Goal: Information Seeking & Learning: Compare options

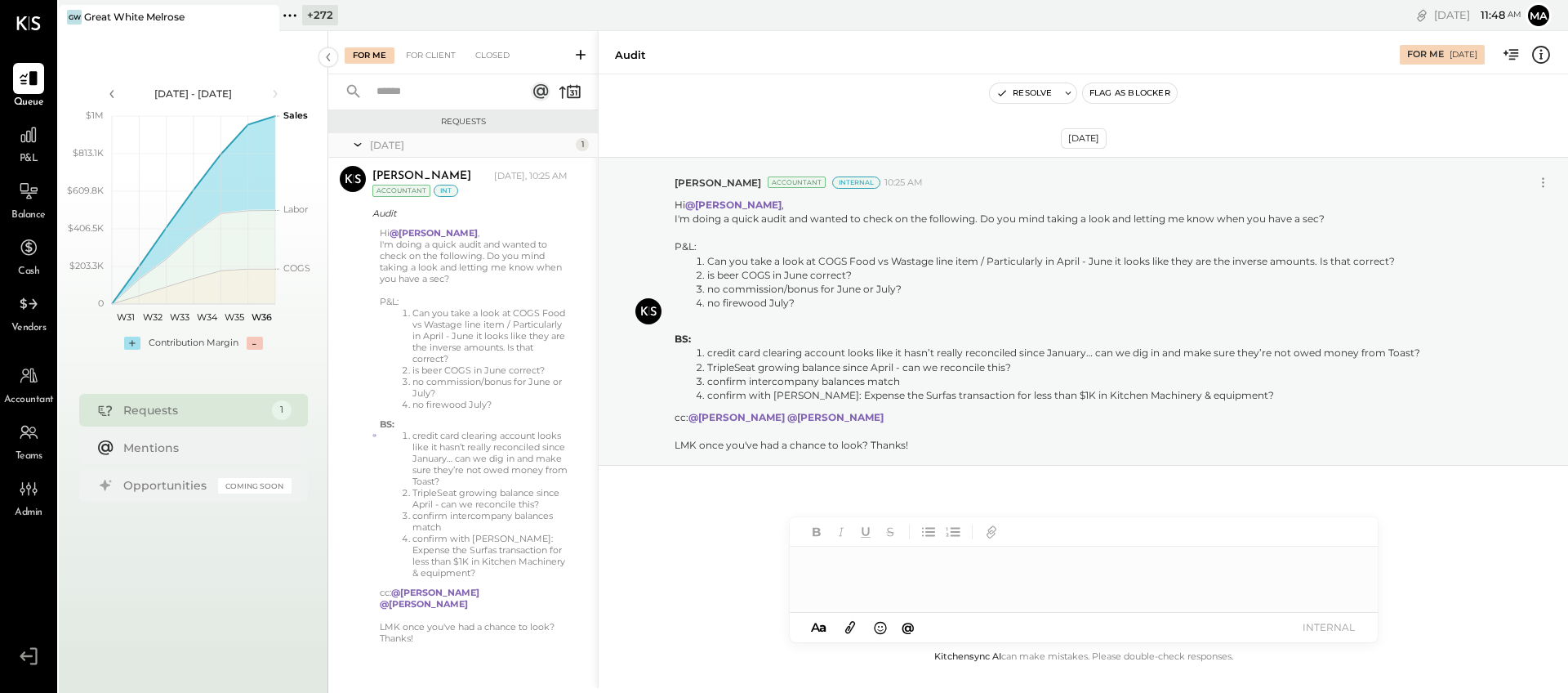
click at [268, 18] on icon at bounding box center [265, 17] width 20 height 20
click at [70, 21] on icon at bounding box center [69, 16] width 21 height 21
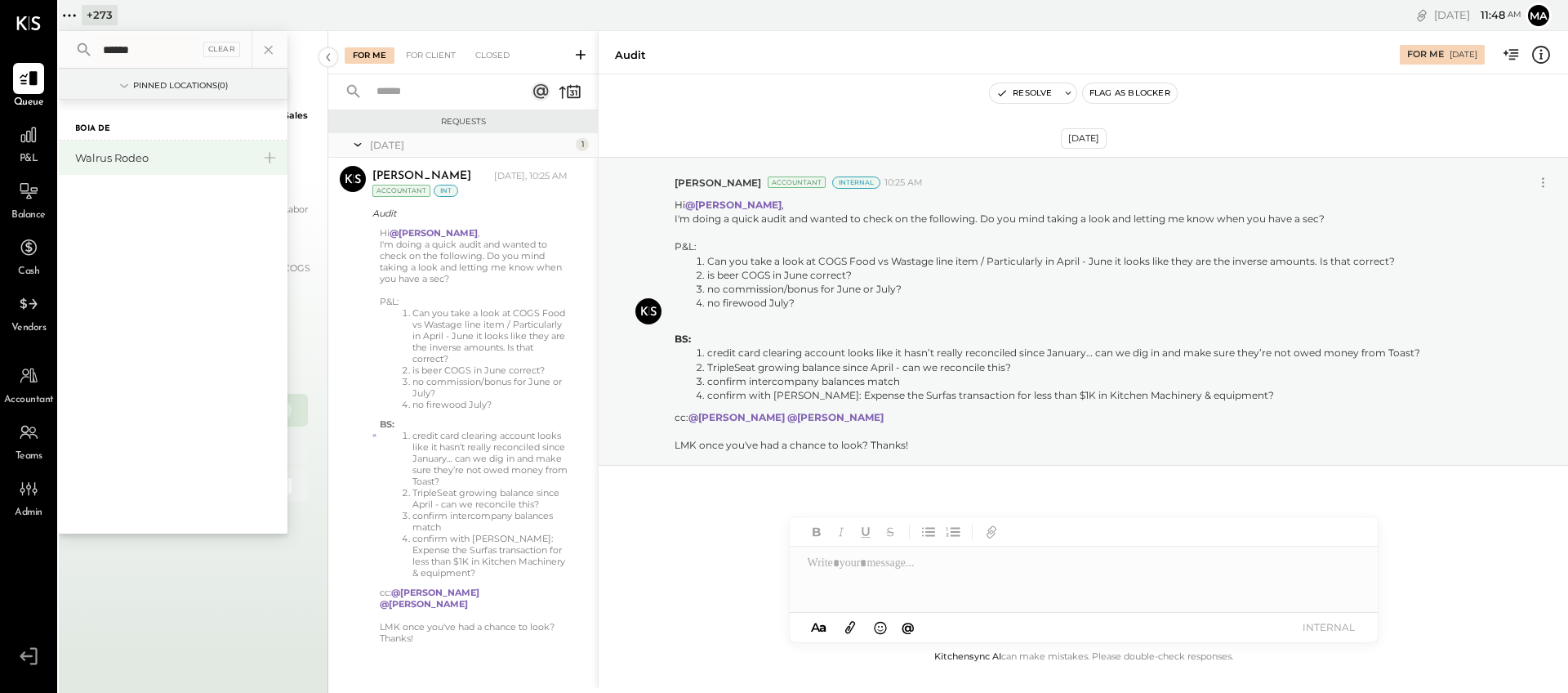
type input "******"
click at [117, 154] on div "Walrus Rodeo" at bounding box center [163, 158] width 176 height 16
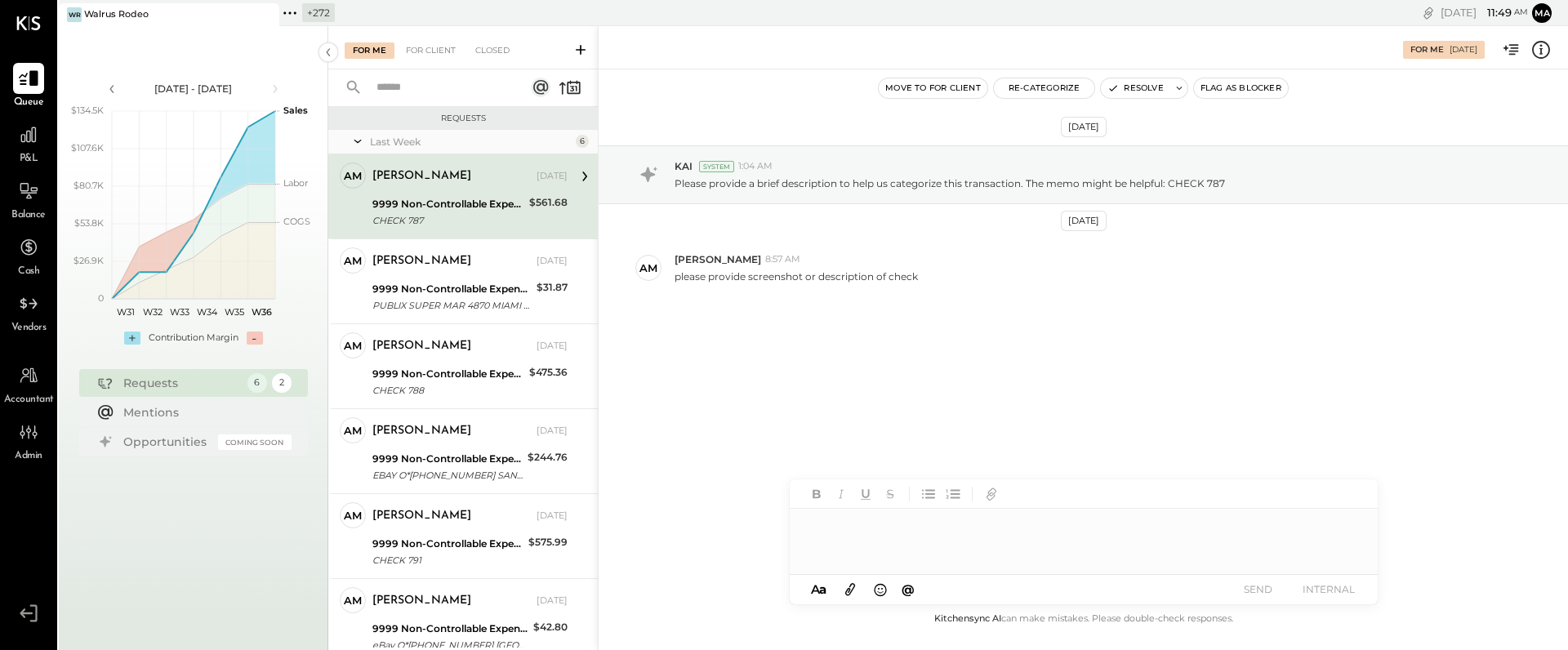
click at [34, 80] on icon at bounding box center [29, 78] width 20 height 16
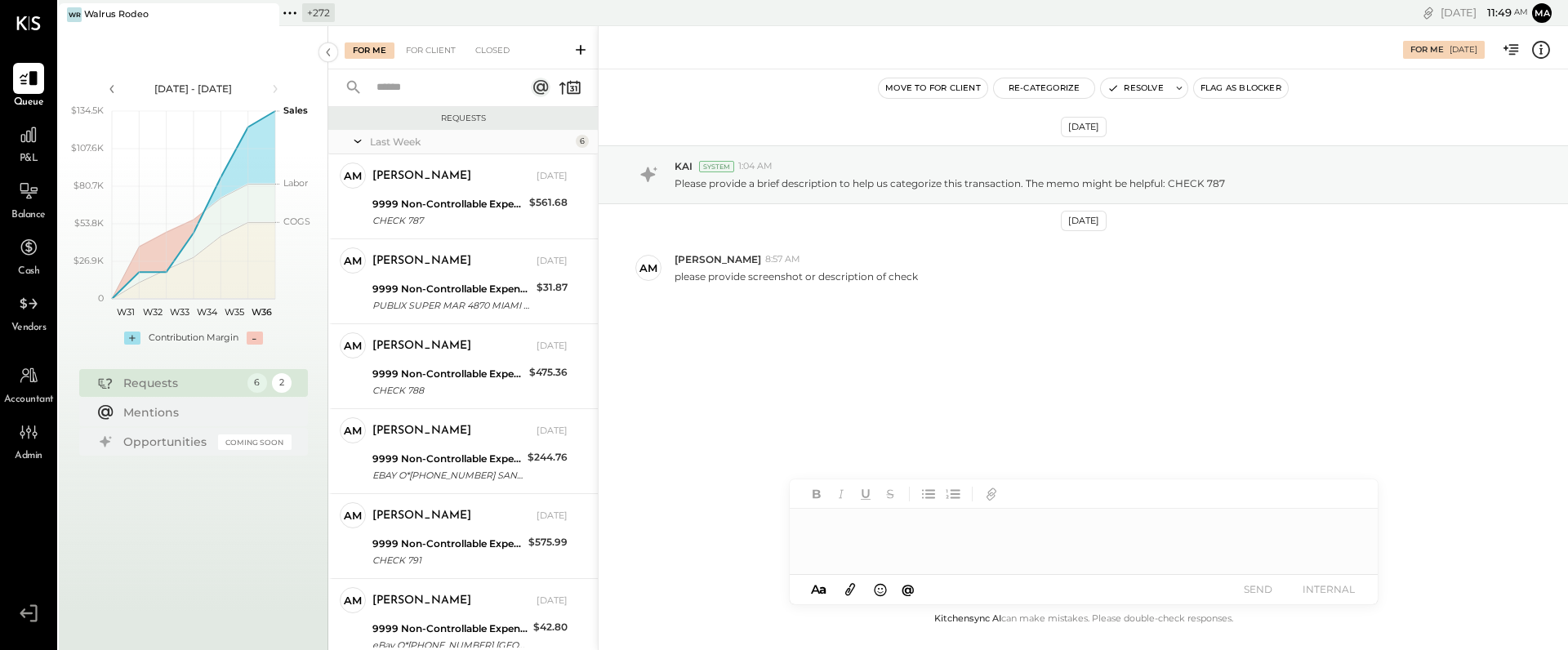
click at [853, 532] on div at bounding box center [1084, 541] width 588 height 65
type input "******"
click at [900, 505] on span "[PERSON_NAME]" at bounding box center [946, 506] width 128 height 16
click at [932, 537] on div "**********" at bounding box center [1084, 541] width 588 height 65
click at [581, 47] on icon at bounding box center [581, 50] width 10 height 10
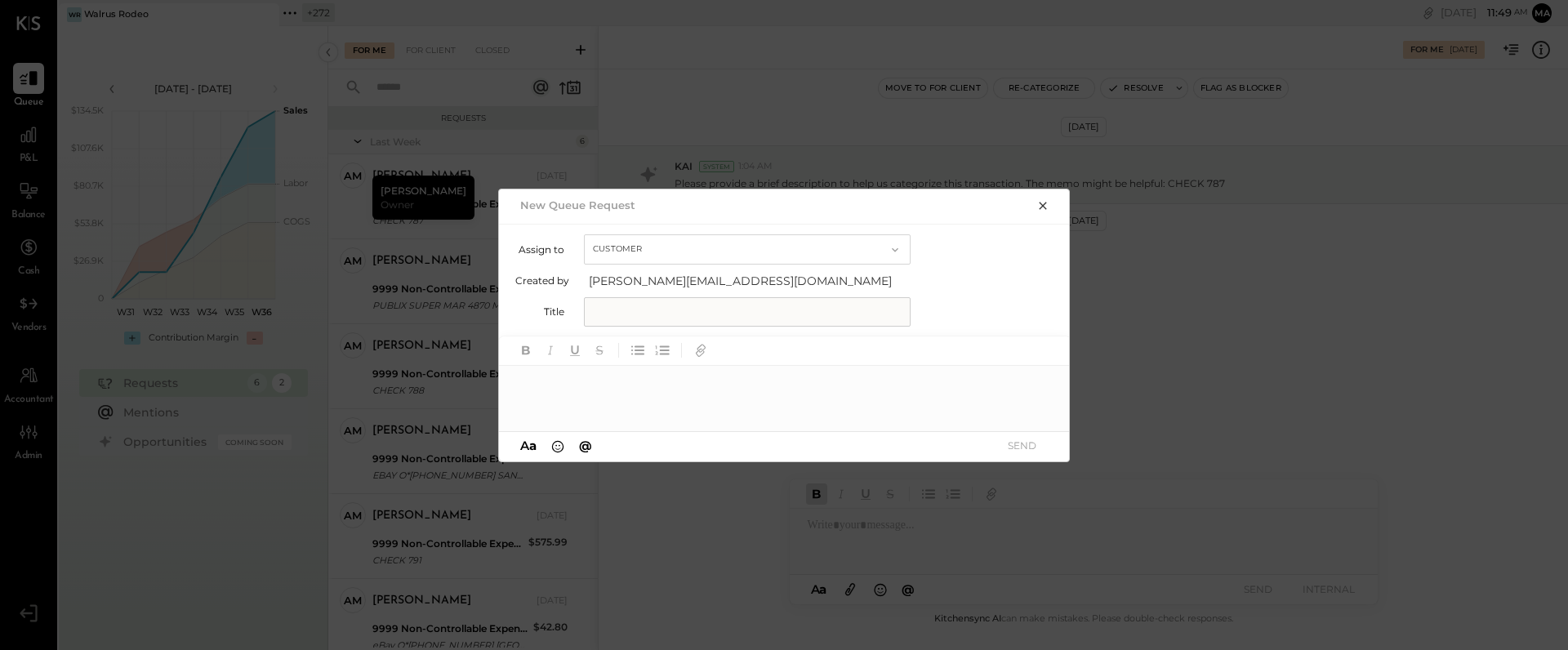
click at [614, 254] on button "Customer" at bounding box center [748, 249] width 327 height 30
click at [617, 278] on span "Accountant" at bounding box center [627, 278] width 59 height 11
click at [1043, 203] on icon "button" at bounding box center [1043, 206] width 13 height 13
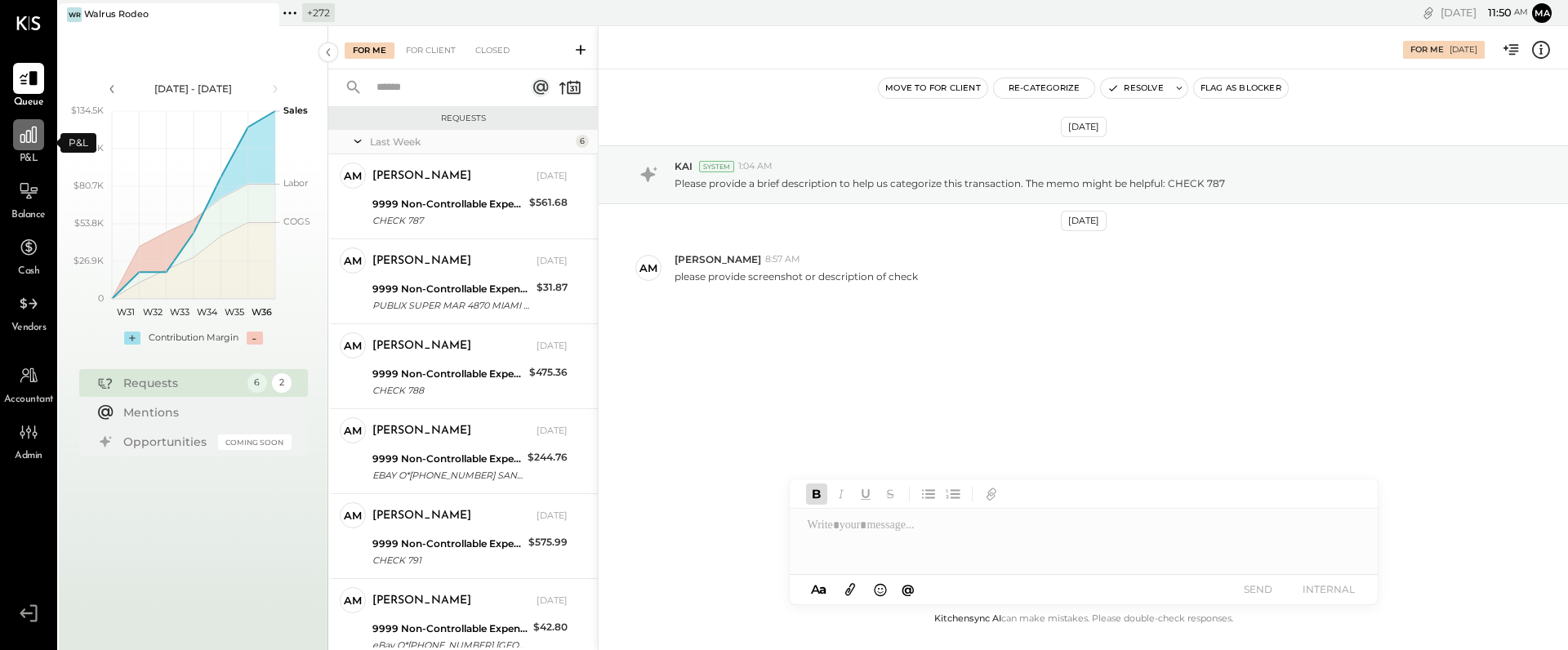
click at [33, 137] on icon at bounding box center [29, 135] width 16 height 16
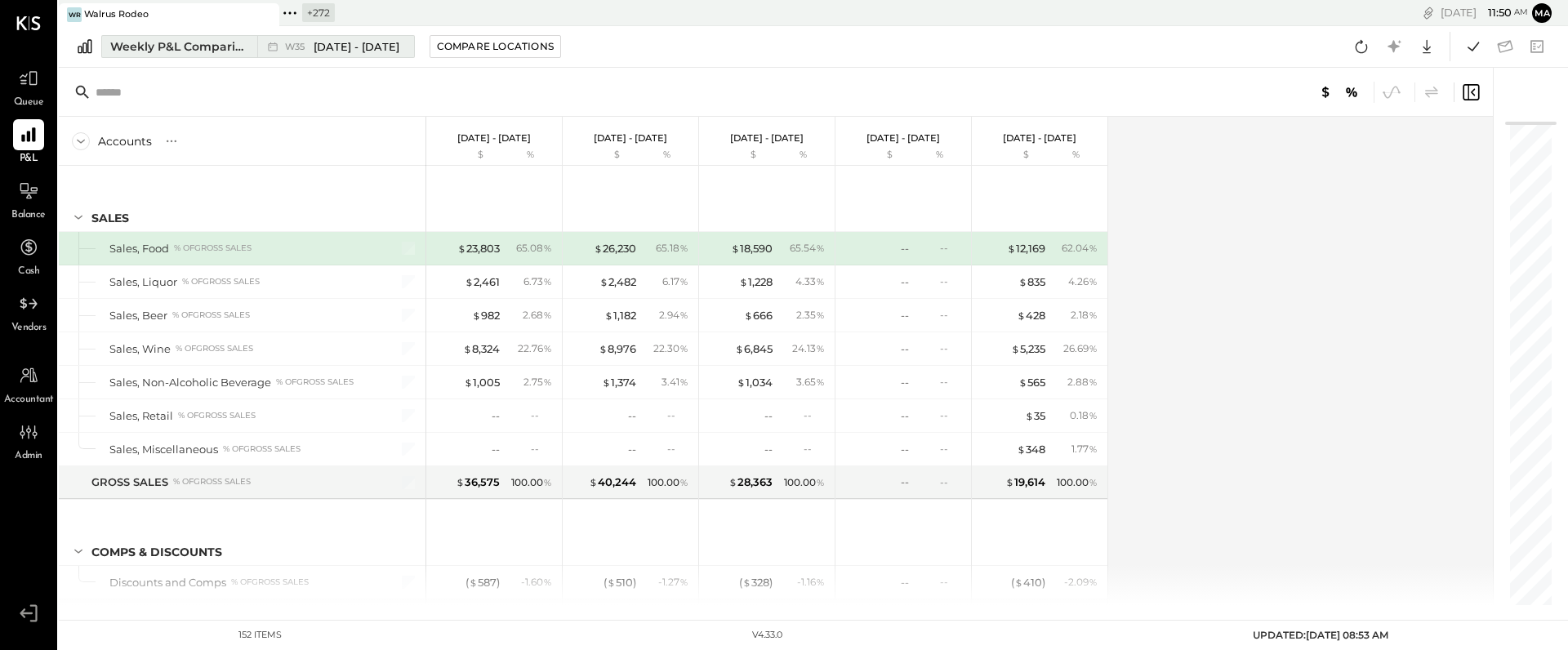
click at [243, 51] on div "Weekly P&L Comparison" at bounding box center [179, 47] width 137 height 16
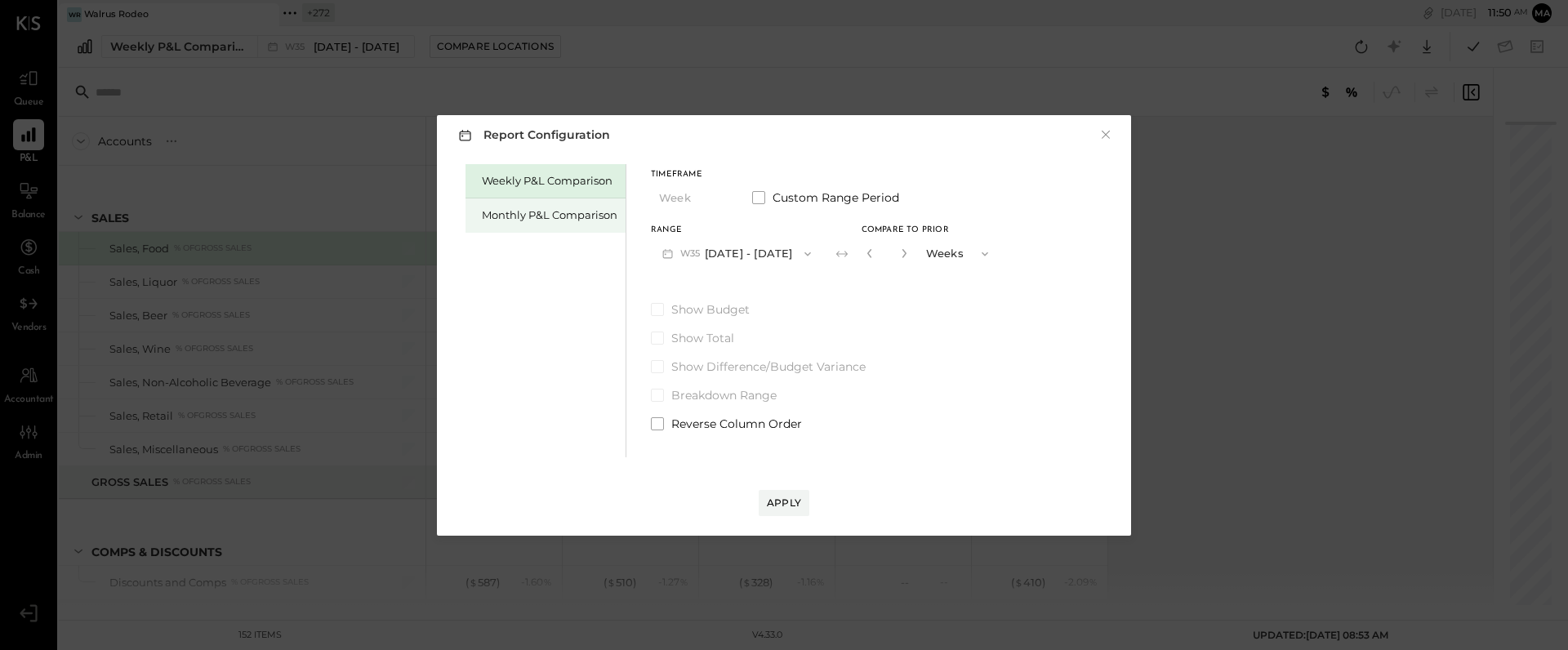
click at [528, 216] on div "Monthly P&L Comparison" at bounding box center [550, 215] width 136 height 16
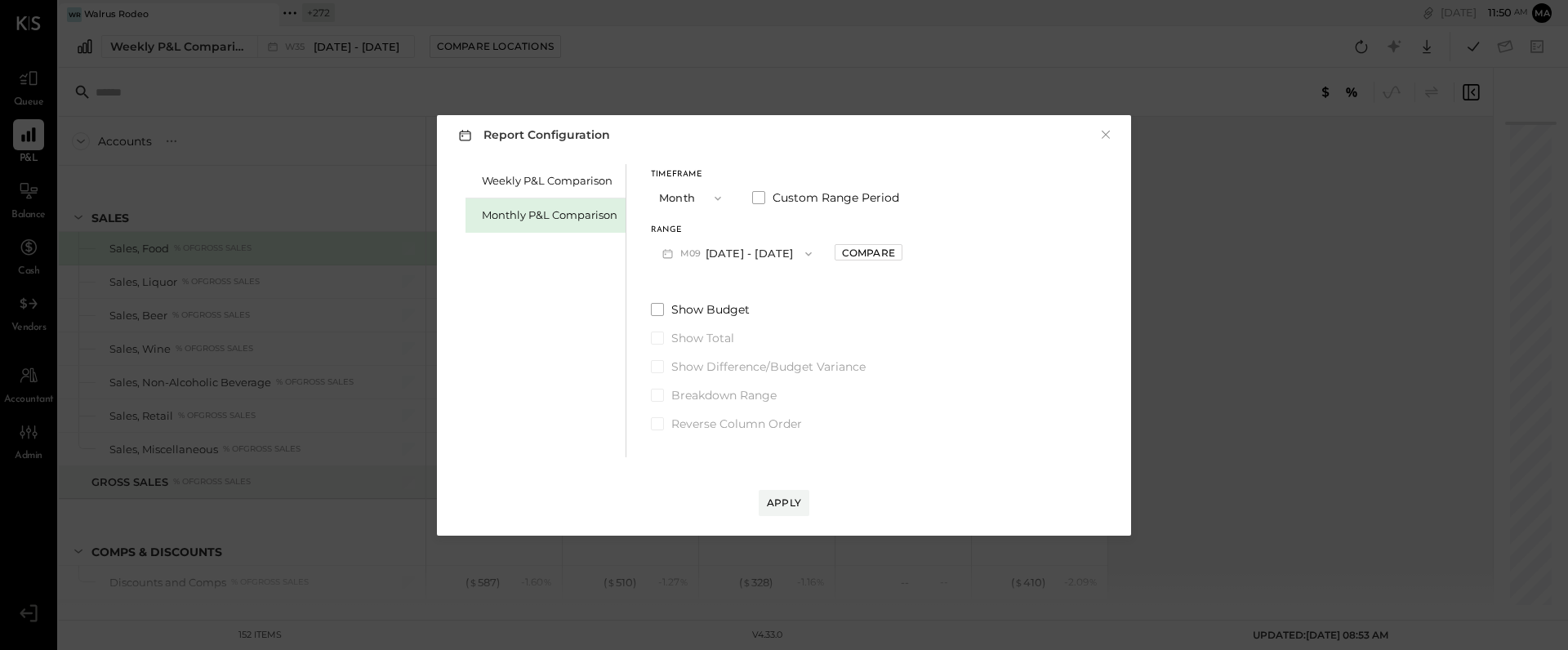
click at [758, 255] on button "M09 [DATE] - [DATE]" at bounding box center [737, 253] width 172 height 30
click at [711, 322] on span "[DATE] - [DATE]" at bounding box center [730, 323] width 78 height 14
click at [850, 249] on div "Compare" at bounding box center [868, 252] width 53 height 14
click at [900, 252] on icon "button" at bounding box center [905, 253] width 10 height 10
click at [900, 255] on icon "button" at bounding box center [905, 253] width 10 height 10
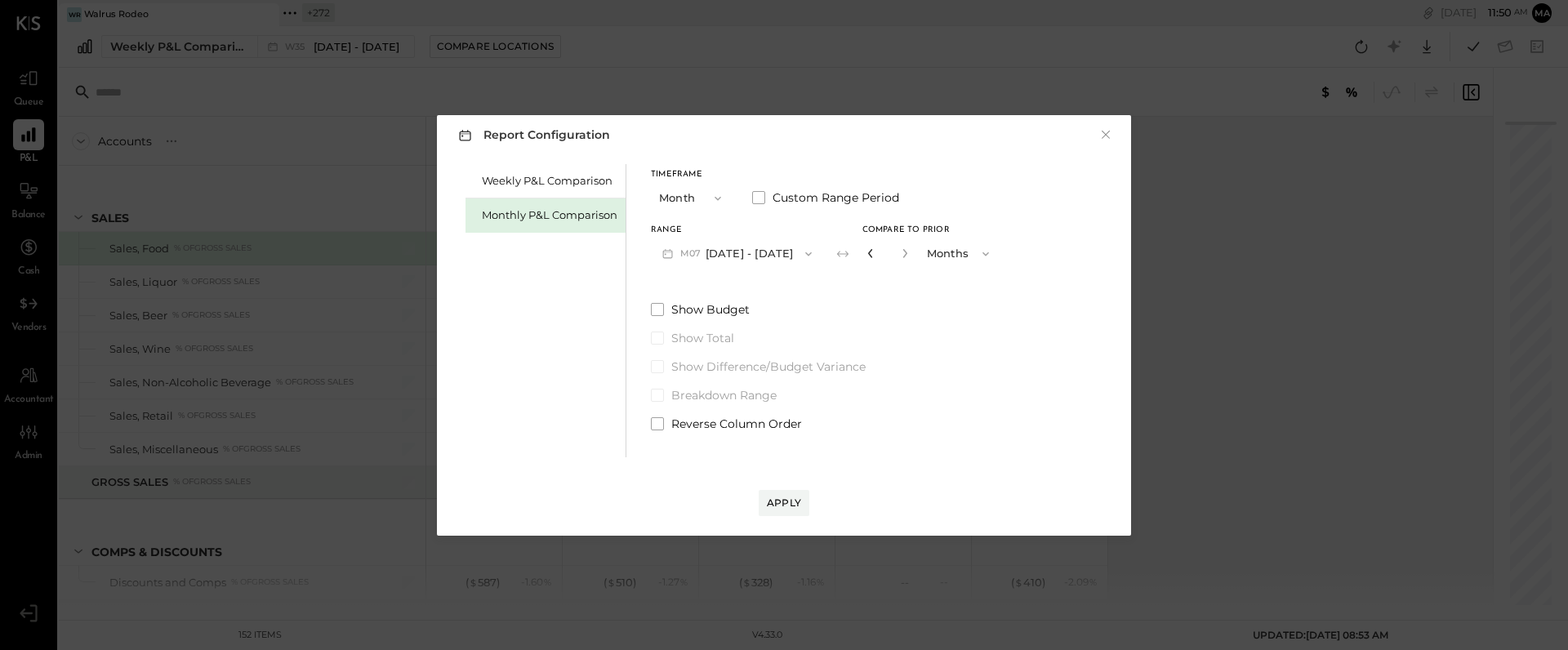
click at [865, 252] on icon "button" at bounding box center [870, 253] width 10 height 10
type input "*"
click at [781, 500] on div "Apply" at bounding box center [784, 502] width 34 height 14
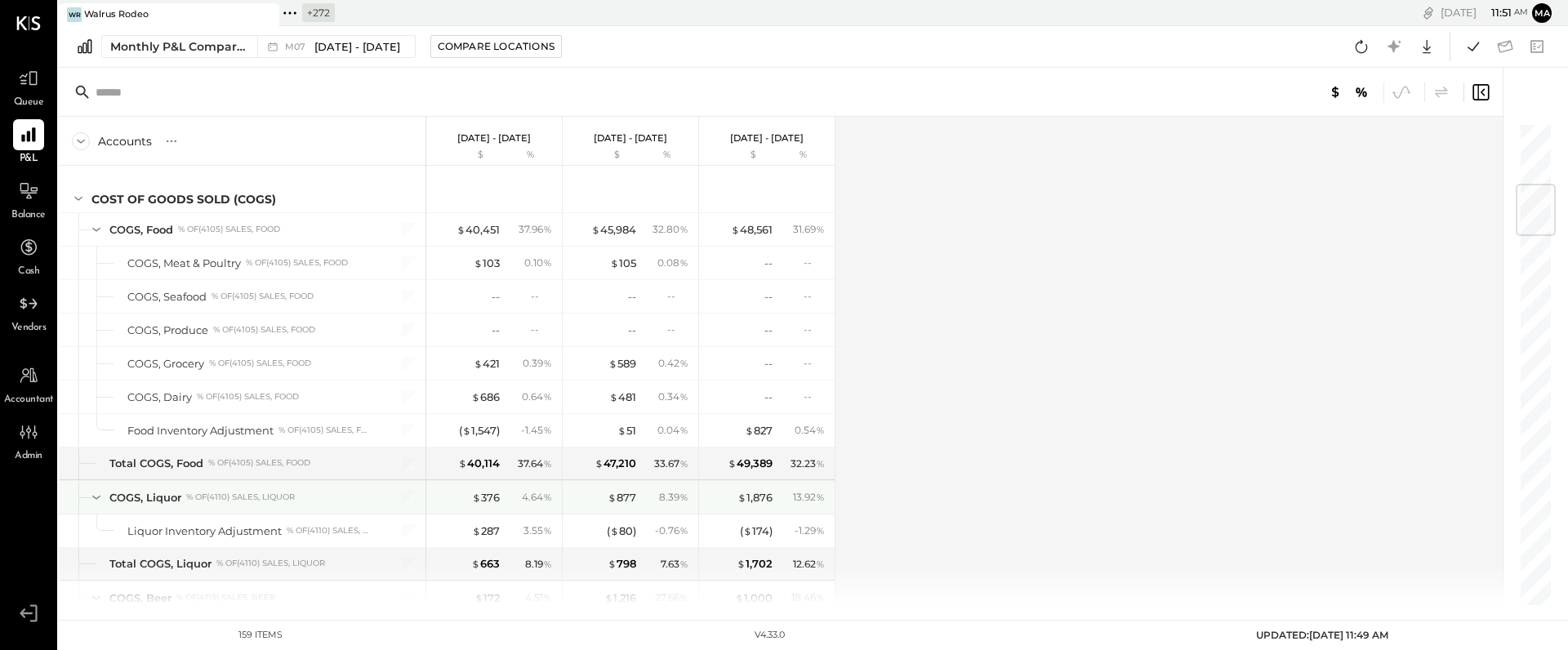
scroll to position [520, 0]
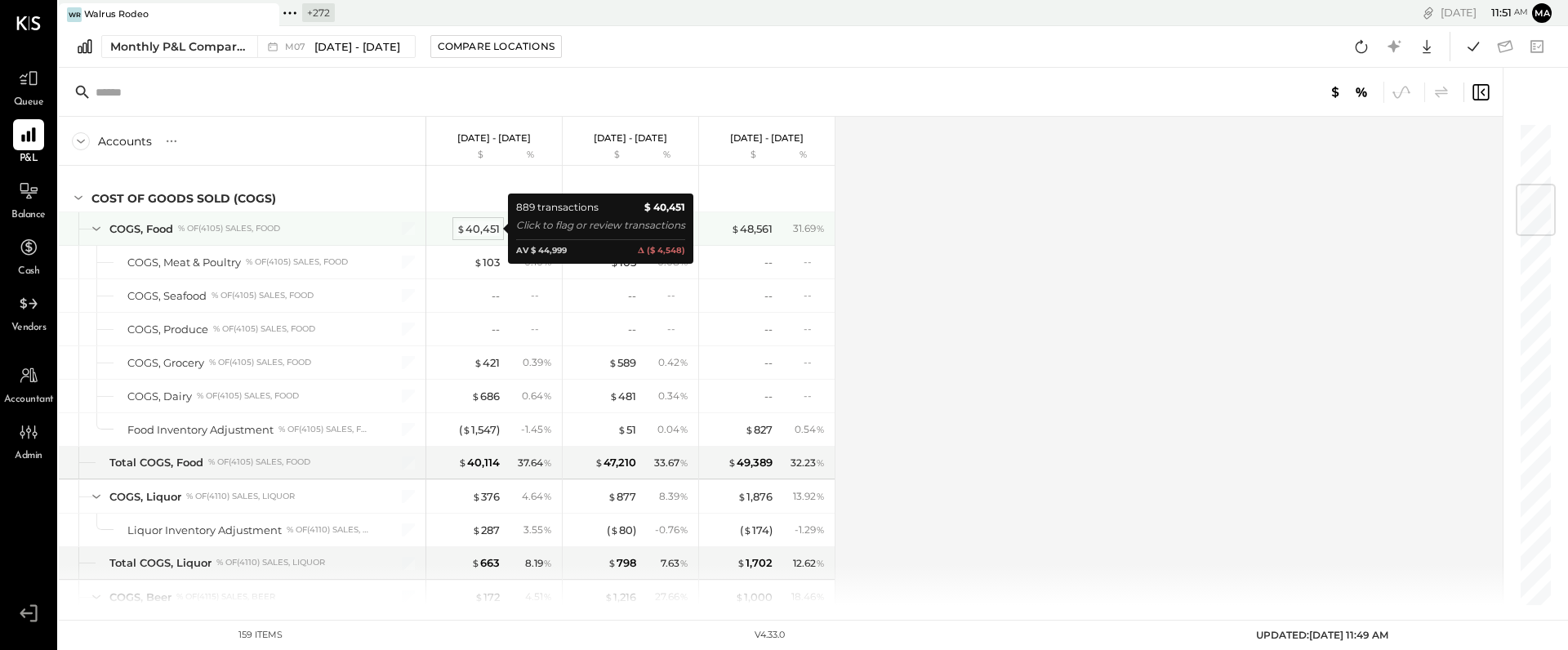
click at [481, 227] on div "$ 40,451" at bounding box center [478, 229] width 43 height 16
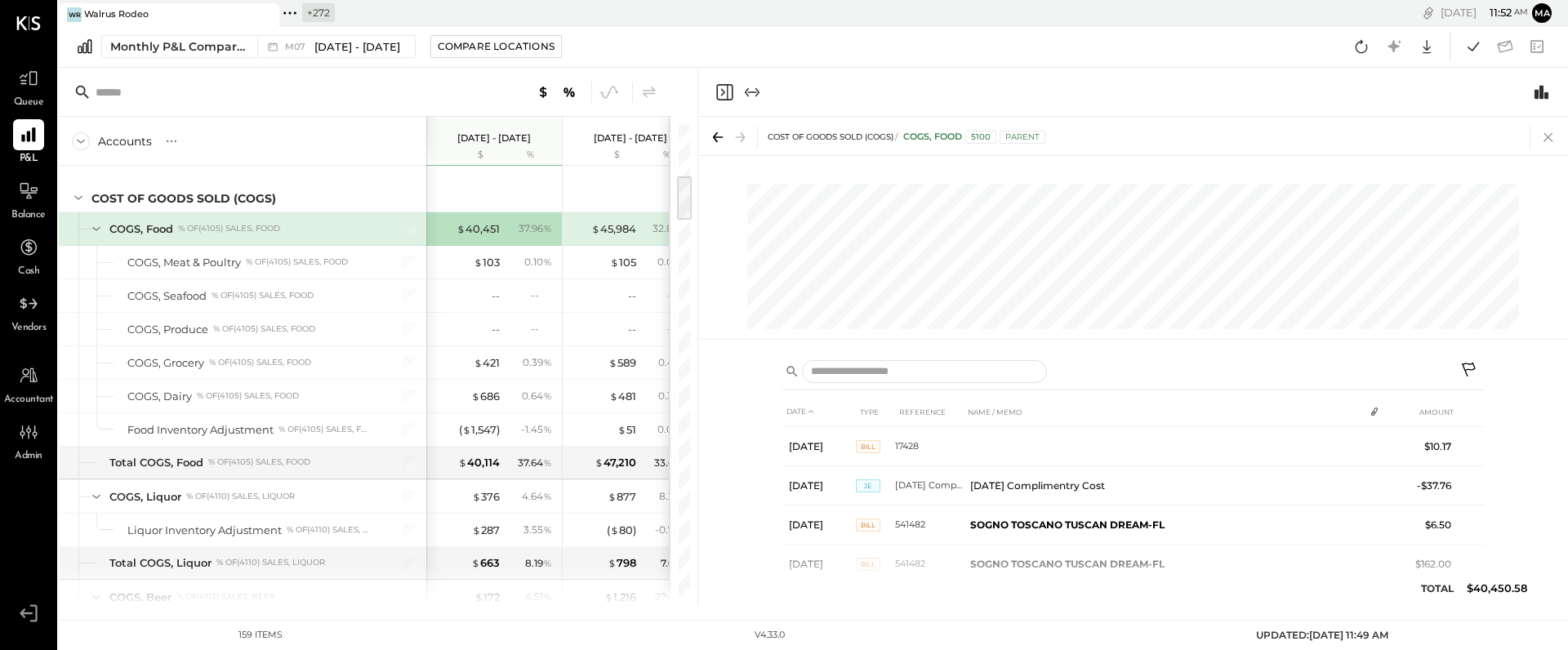
click at [1548, 136] on icon at bounding box center [1548, 137] width 9 height 9
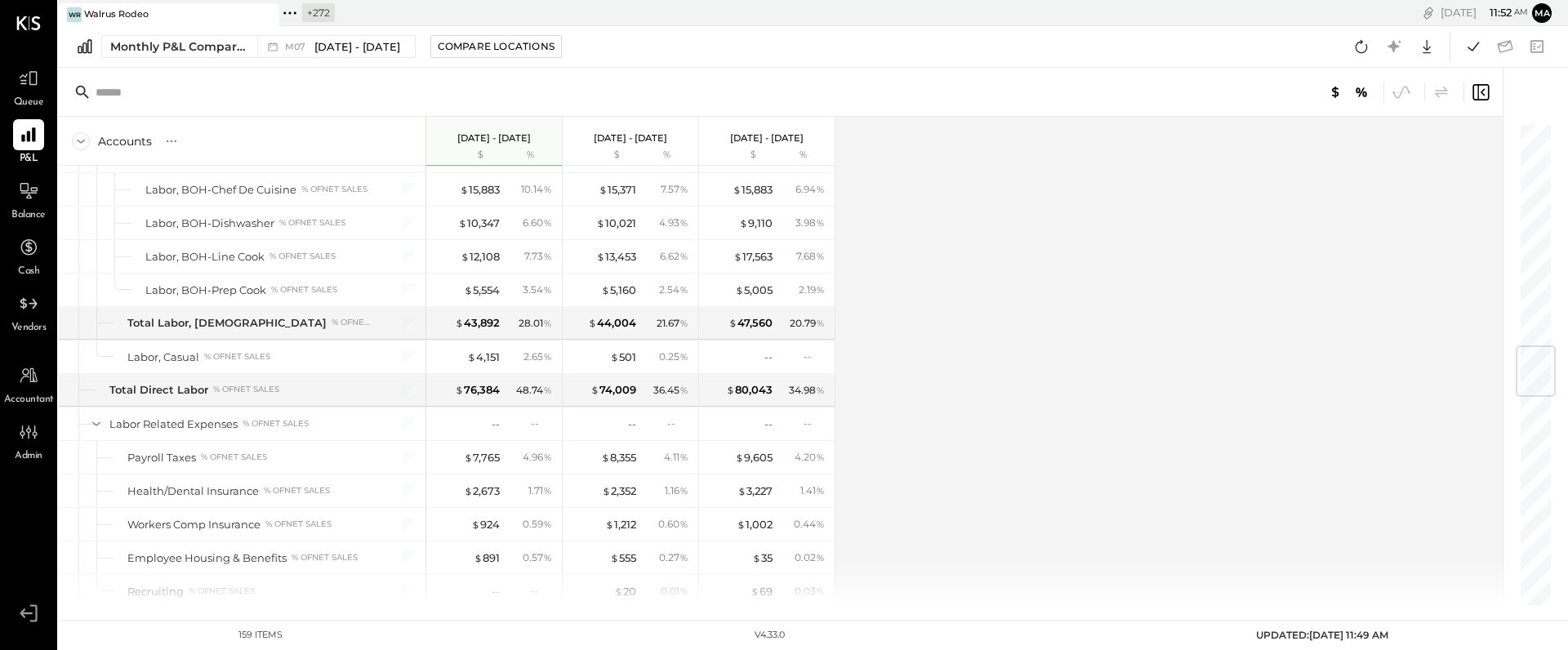
scroll to position [1885, 0]
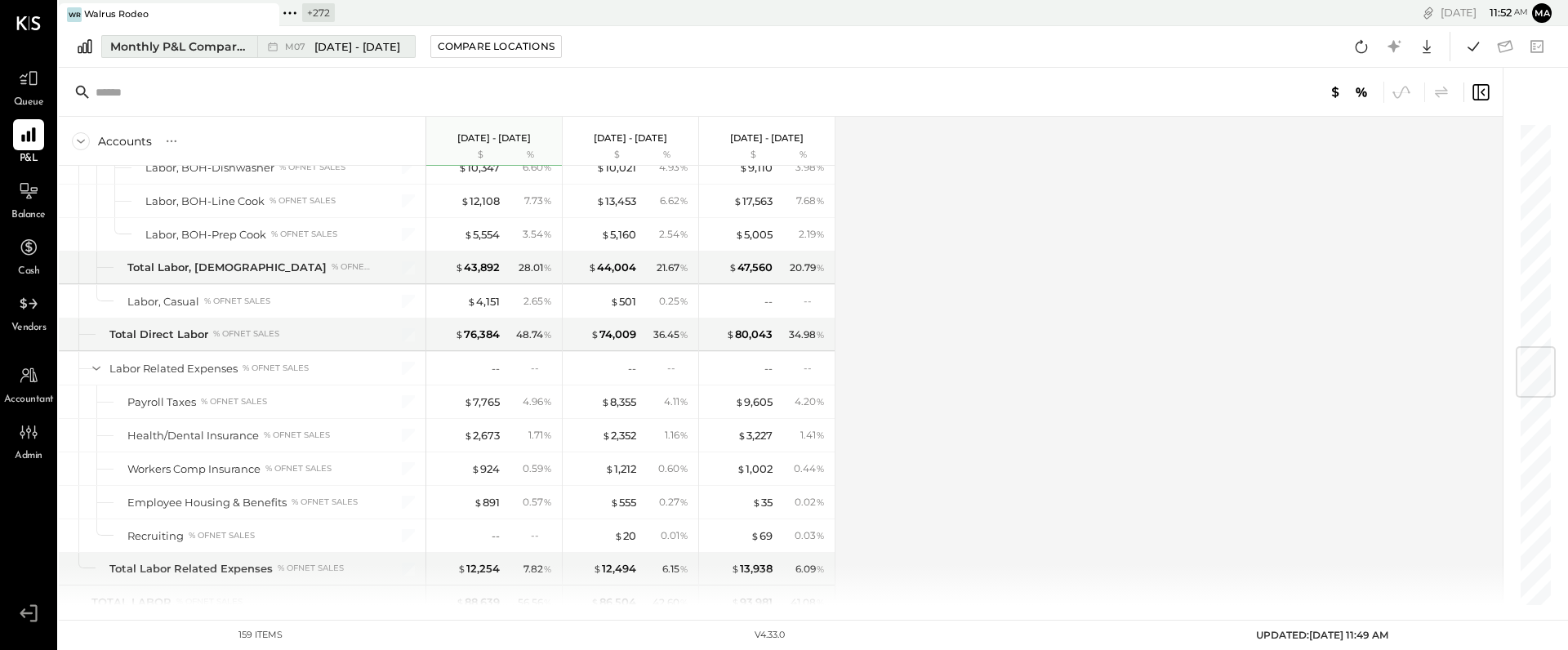
click at [212, 42] on div "Monthly P&L Comparison" at bounding box center [179, 47] width 137 height 16
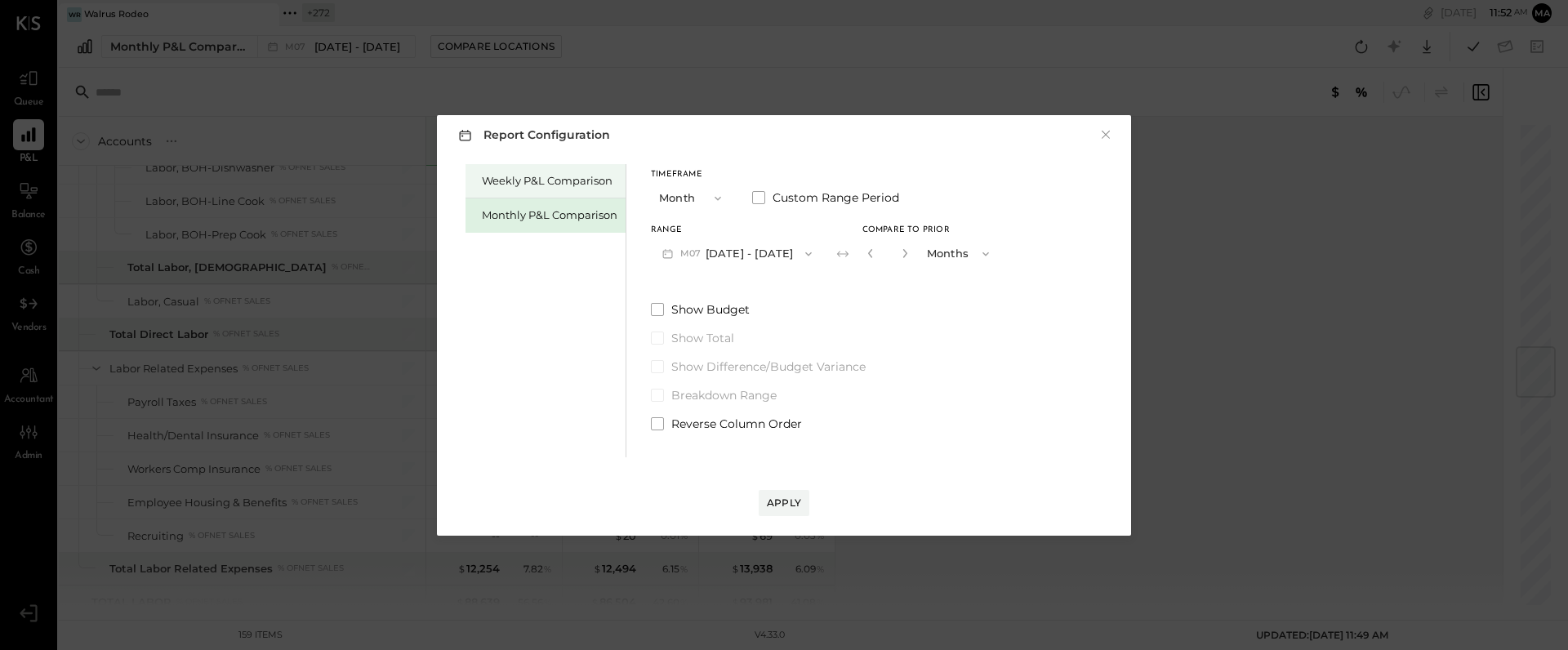
click at [541, 179] on div "Weekly P&L Comparison" at bounding box center [550, 180] width 136 height 16
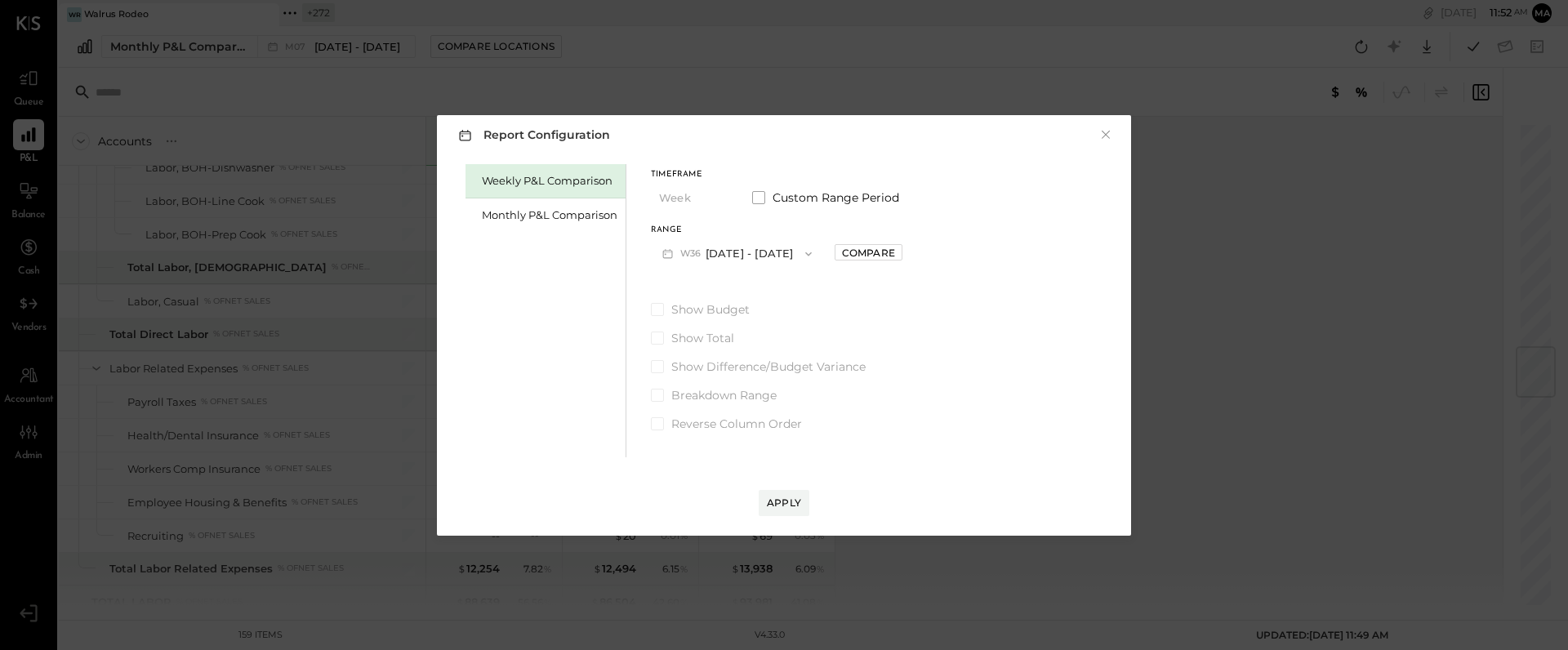
click at [771, 253] on button "W36 [DATE] - [DATE]" at bounding box center [737, 253] width 172 height 30
click at [726, 287] on span "[DATE] - [DATE]" at bounding box center [730, 289] width 78 height 14
click at [790, 502] on div "Apply" at bounding box center [784, 502] width 34 height 14
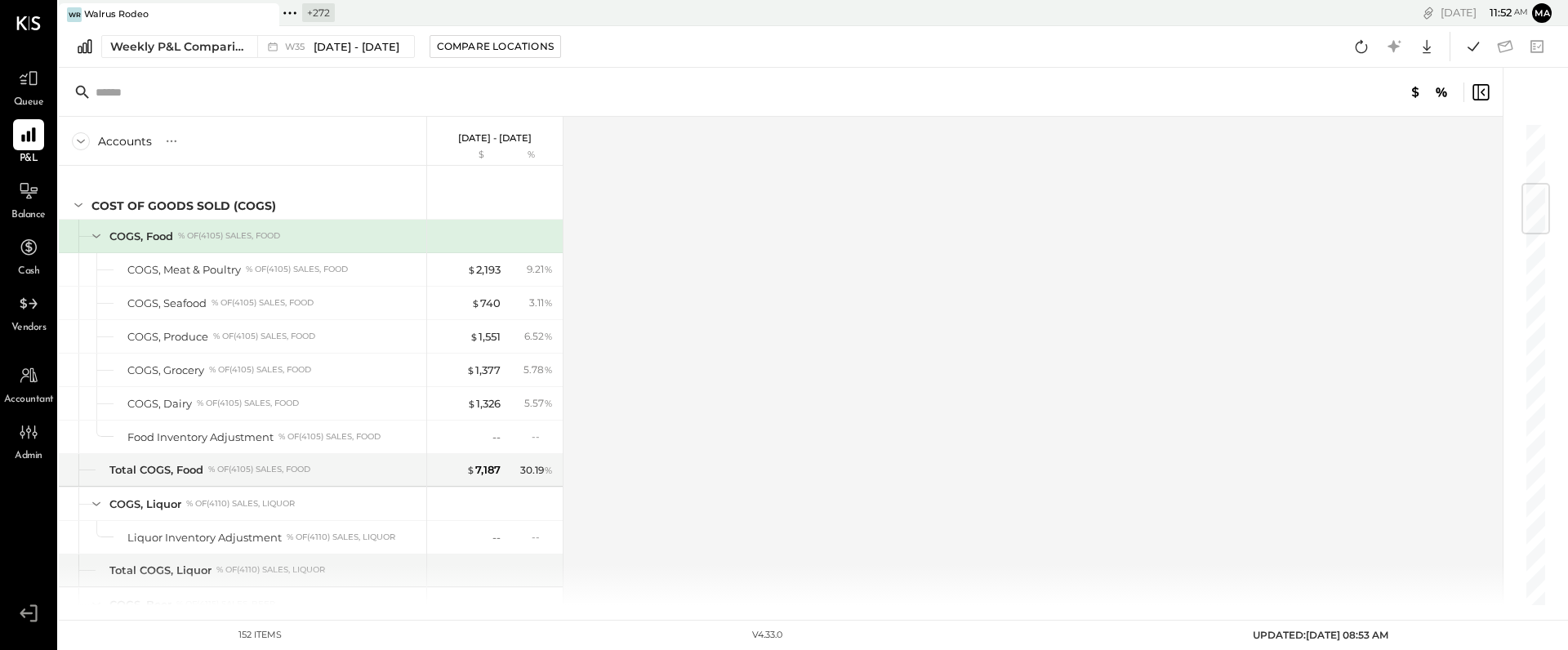
scroll to position [524, 0]
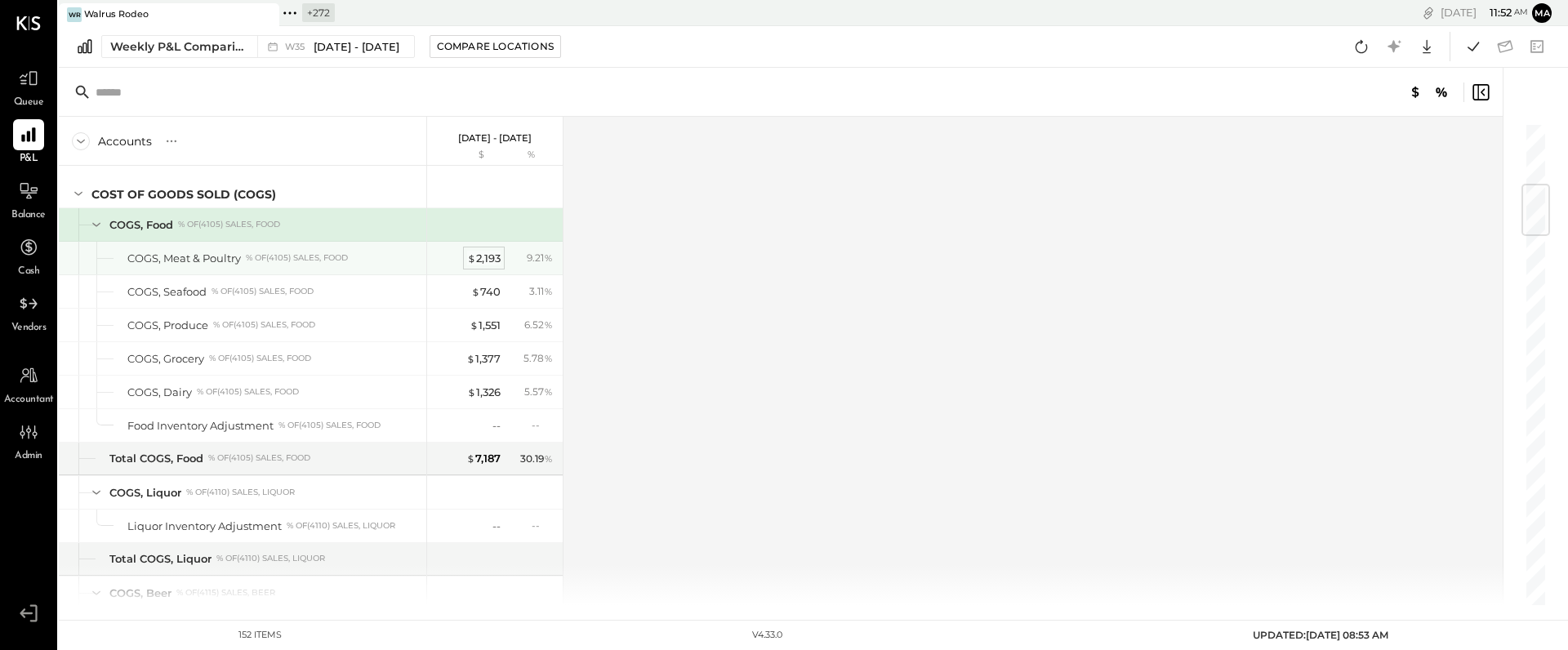
click at [485, 259] on div "$ 2,193" at bounding box center [484, 258] width 34 height 16
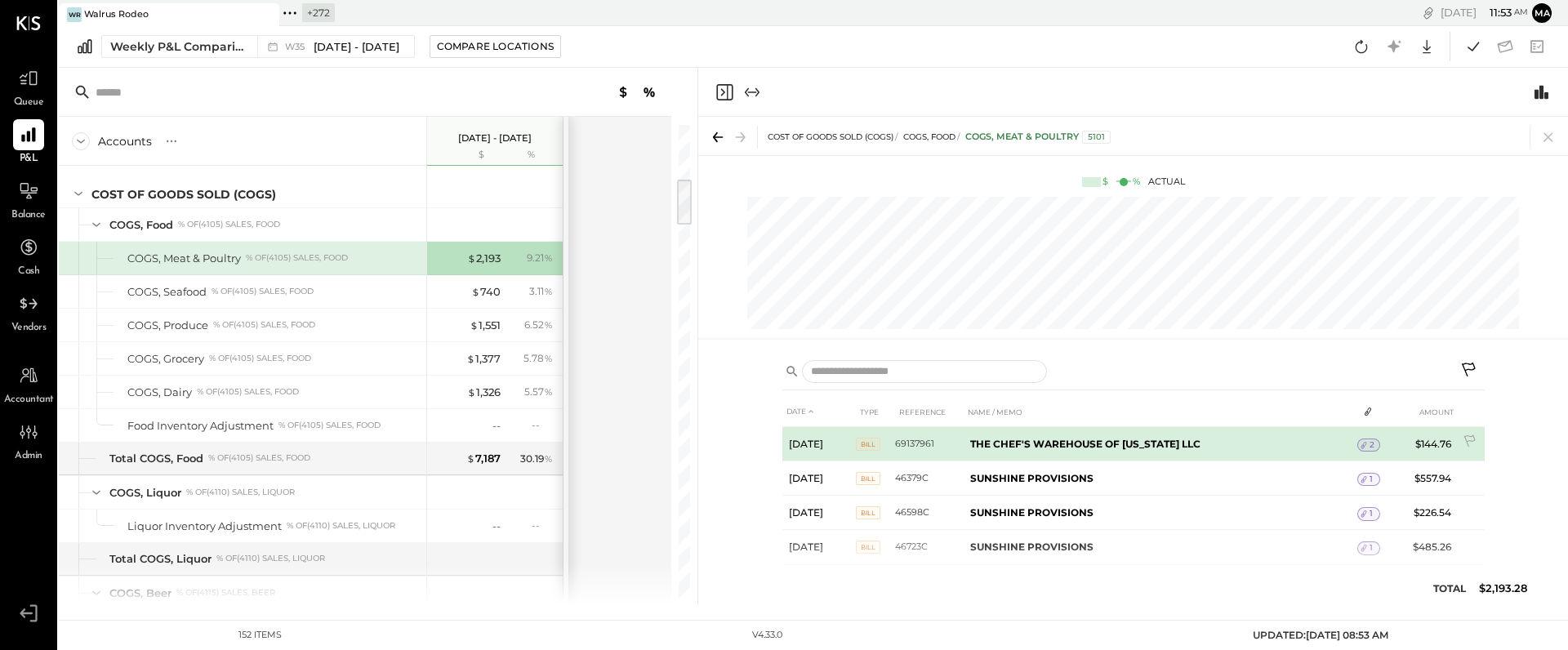
click at [1369, 445] on span "2" at bounding box center [1372, 445] width 5 height 11
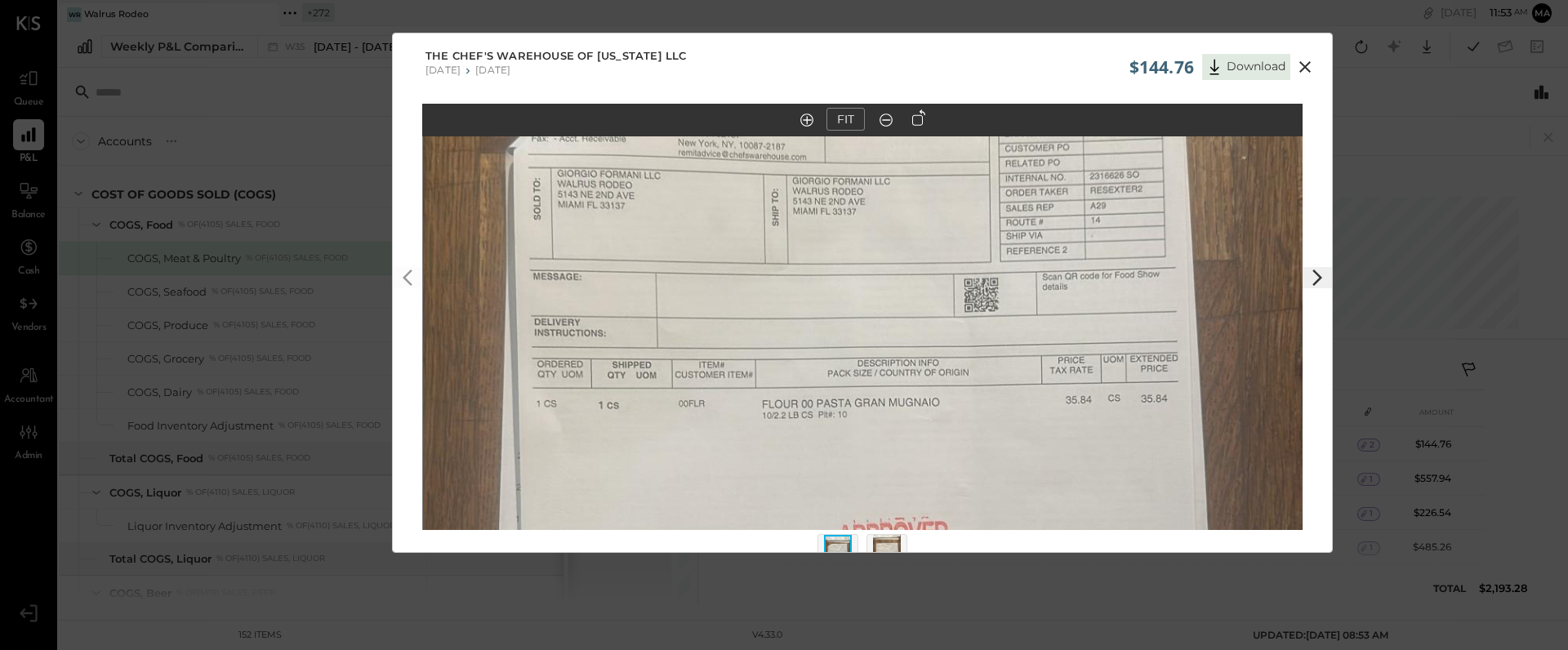
drag, startPoint x: 929, startPoint y: 284, endPoint x: 930, endPoint y: 445, distance: 161.0
click at [930, 445] on img at bounding box center [863, 456] width 880 height 1564
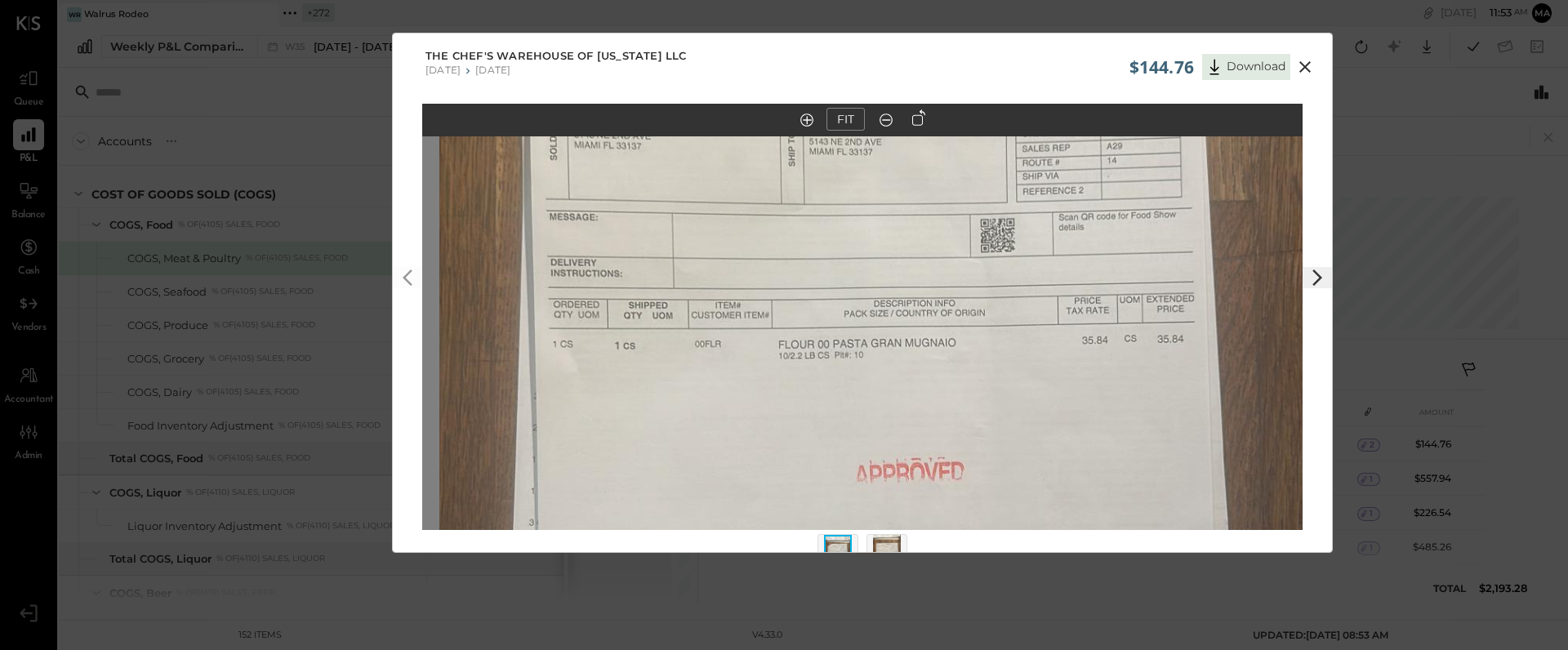
drag, startPoint x: 905, startPoint y: 422, endPoint x: 947, endPoint y: 275, distance: 152.9
click at [947, 275] on img at bounding box center [879, 396] width 880 height 1564
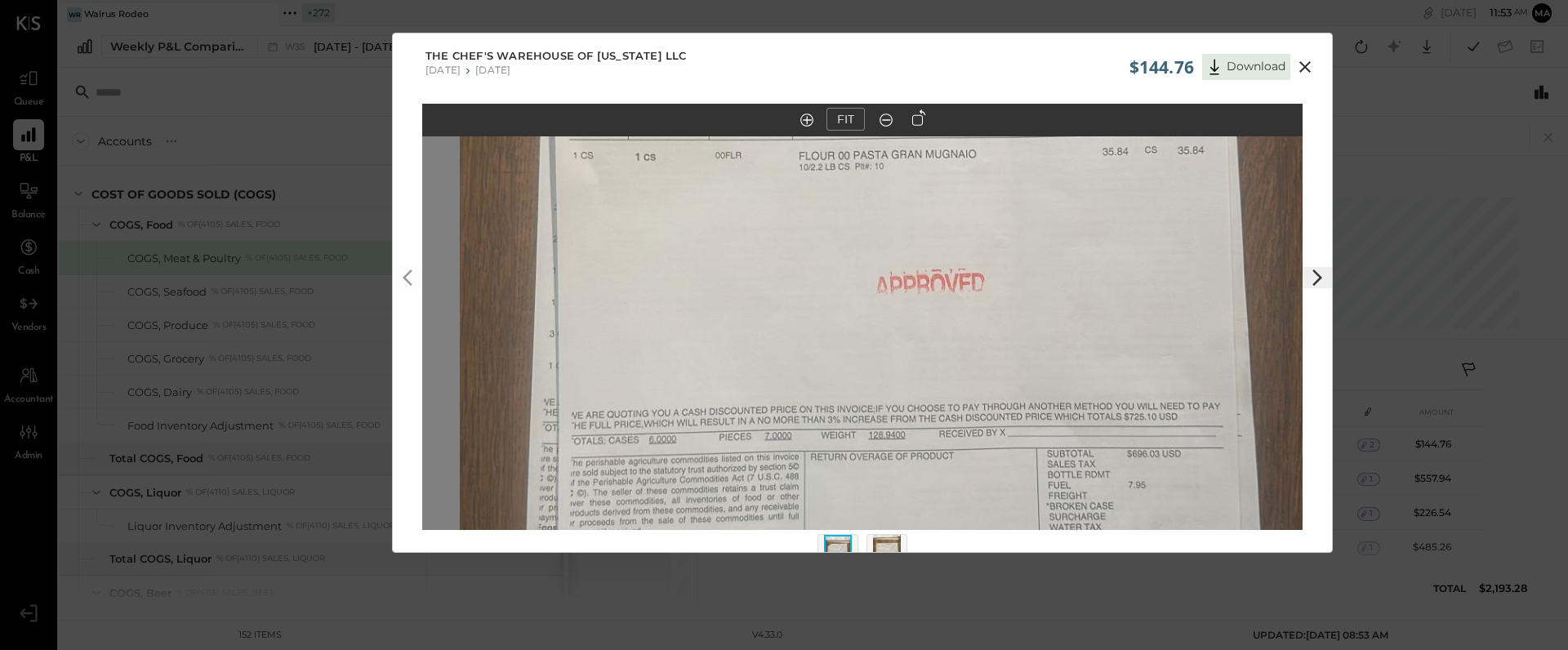
drag, startPoint x: 938, startPoint y: 404, endPoint x: 920, endPoint y: 302, distance: 103.6
click at [920, 301] on img at bounding box center [900, 207] width 880 height 1564
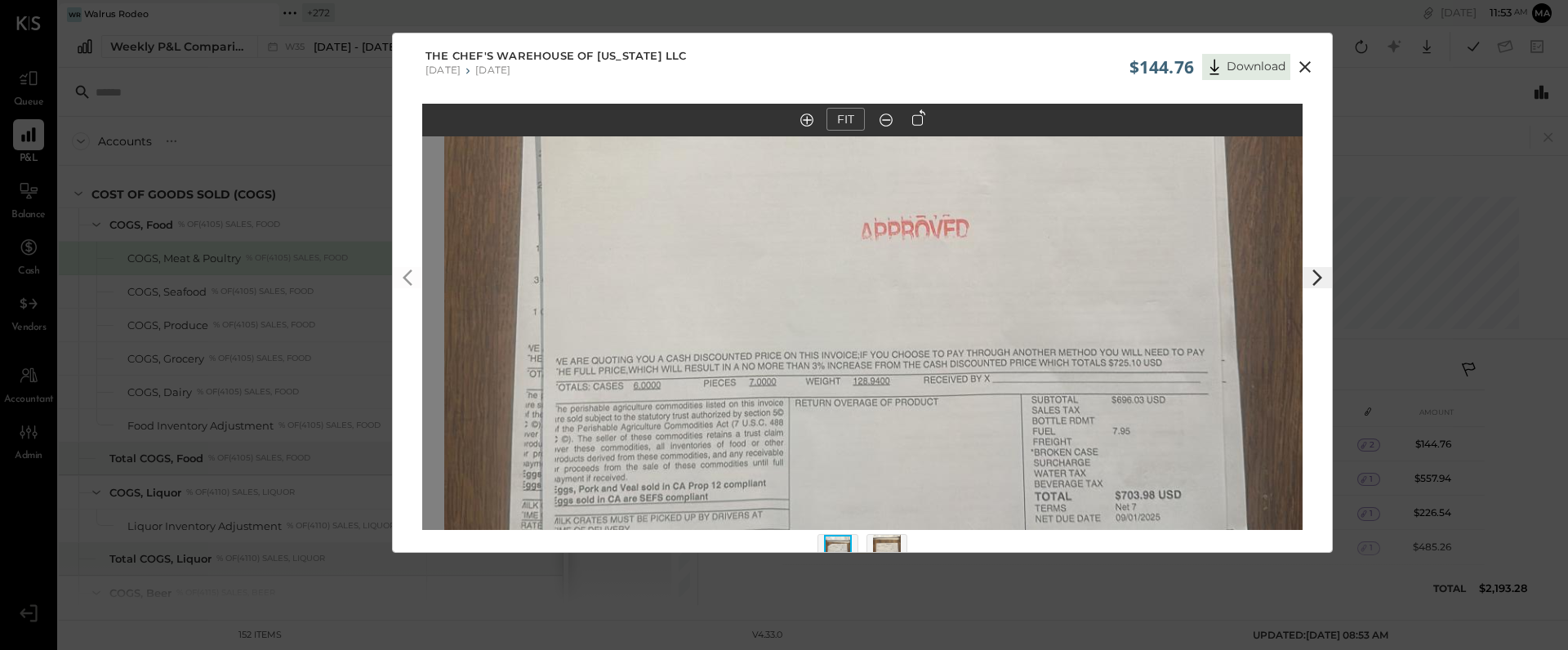
click at [889, 537] on img at bounding box center [887, 553] width 28 height 36
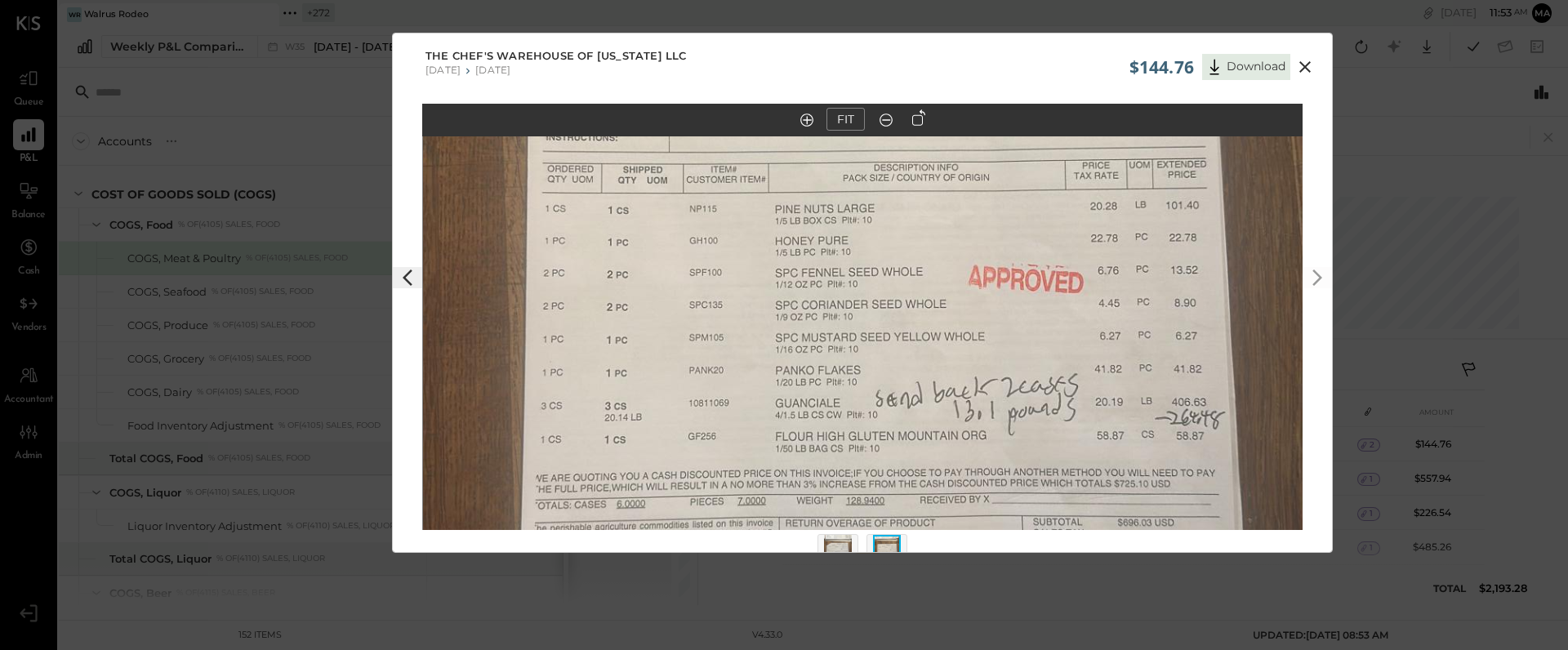
drag, startPoint x: 890, startPoint y: 433, endPoint x: 891, endPoint y: 390, distance: 43.0
click at [891, 390] on img at bounding box center [863, 252] width 880 height 1564
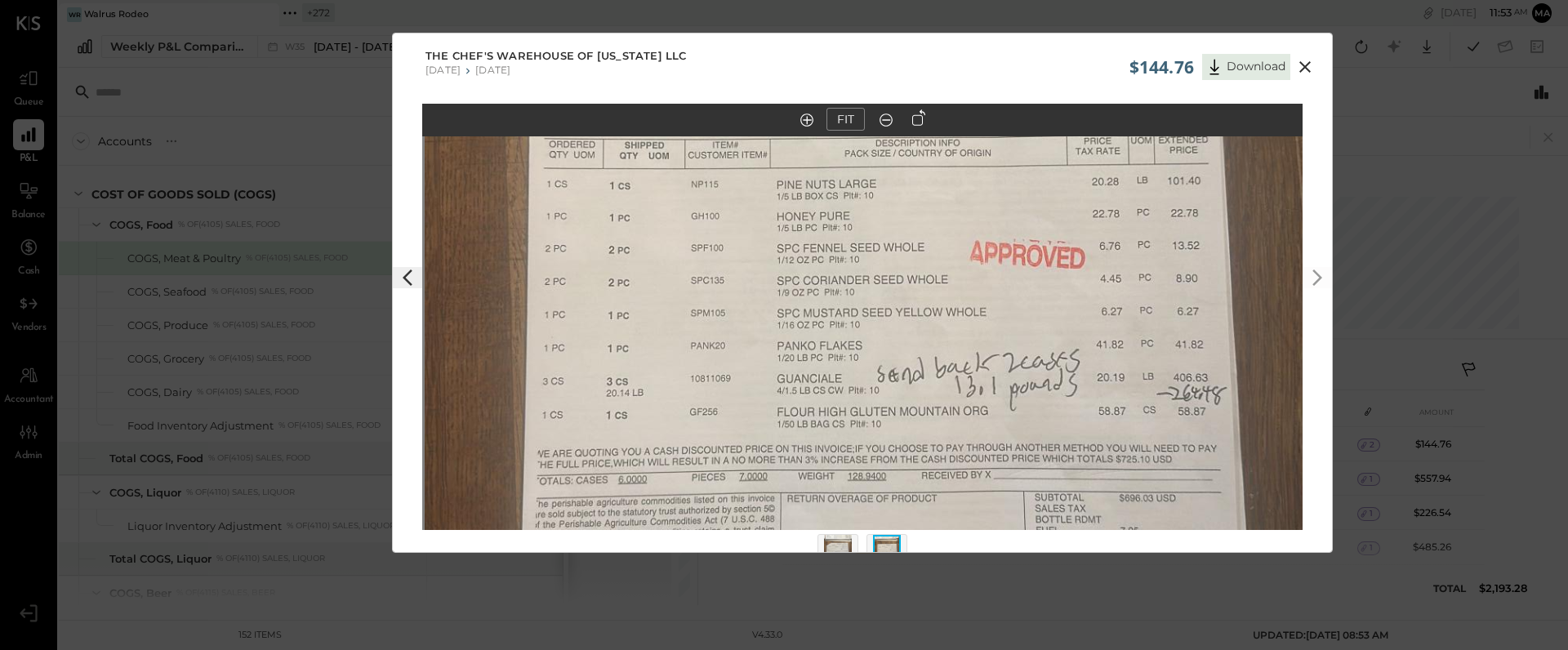
drag, startPoint x: 855, startPoint y: 468, endPoint x: 857, endPoint y: 425, distance: 43.0
click at [857, 425] on img at bounding box center [864, 227] width 880 height 1564
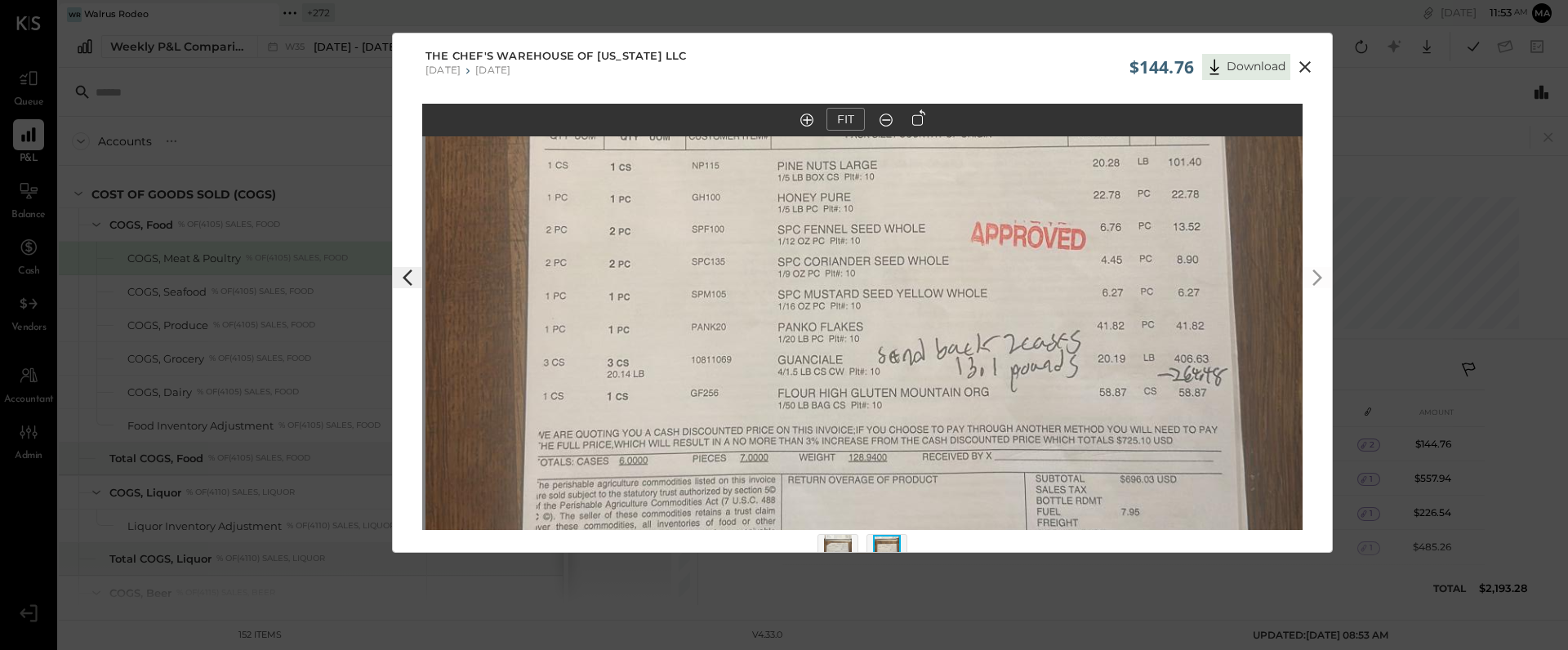
click at [835, 543] on img at bounding box center [838, 553] width 28 height 36
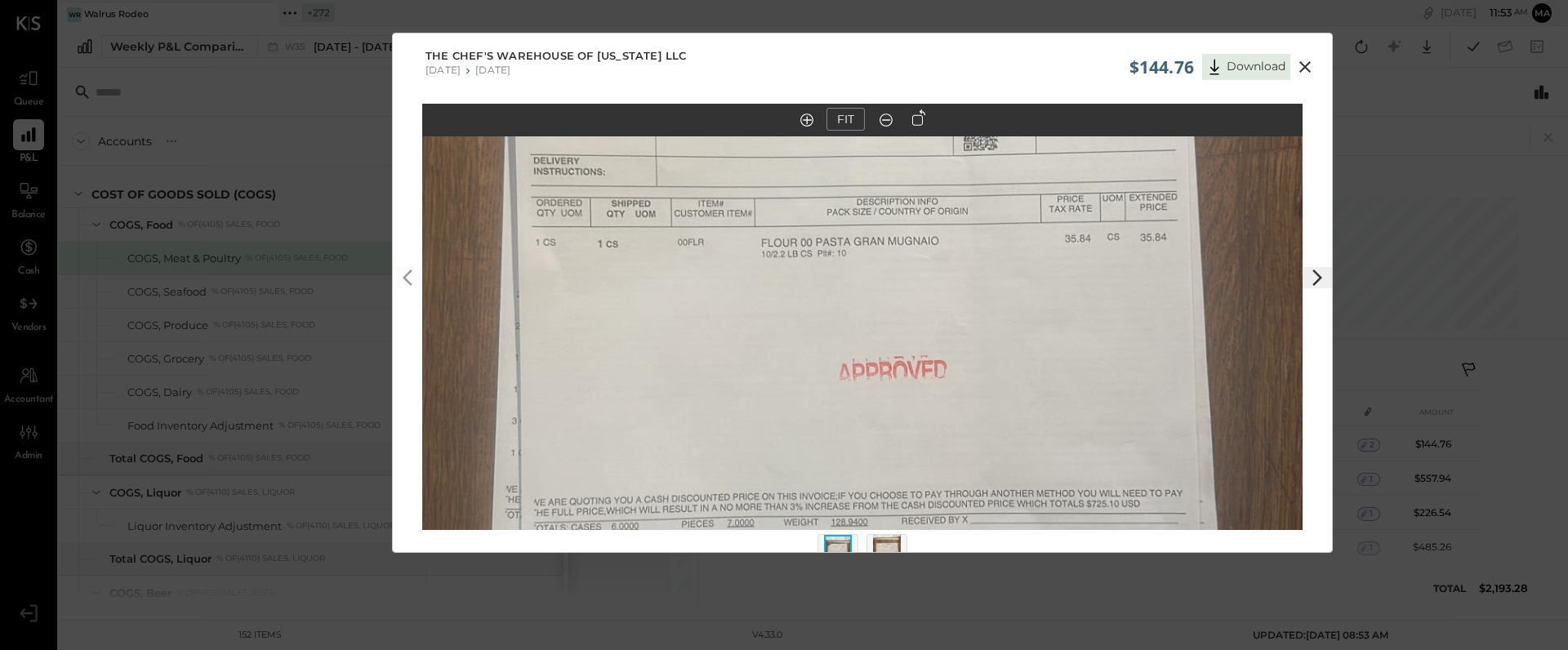
click at [891, 544] on img at bounding box center [887, 553] width 28 height 36
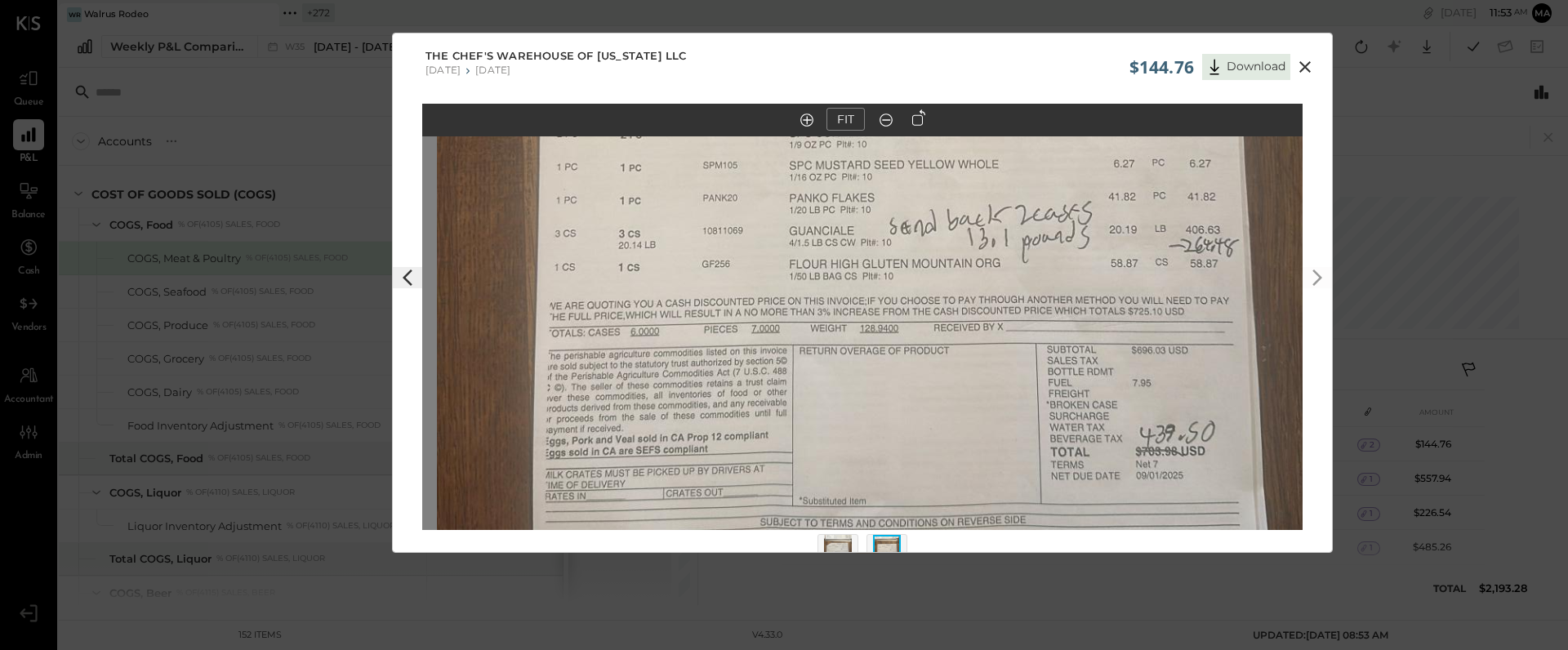
drag, startPoint x: 1123, startPoint y: 399, endPoint x: 1139, endPoint y: 201, distance: 198.6
click at [1139, 201] on img at bounding box center [877, 79] width 880 height 1564
click at [1305, 60] on icon at bounding box center [1305, 67] width 20 height 20
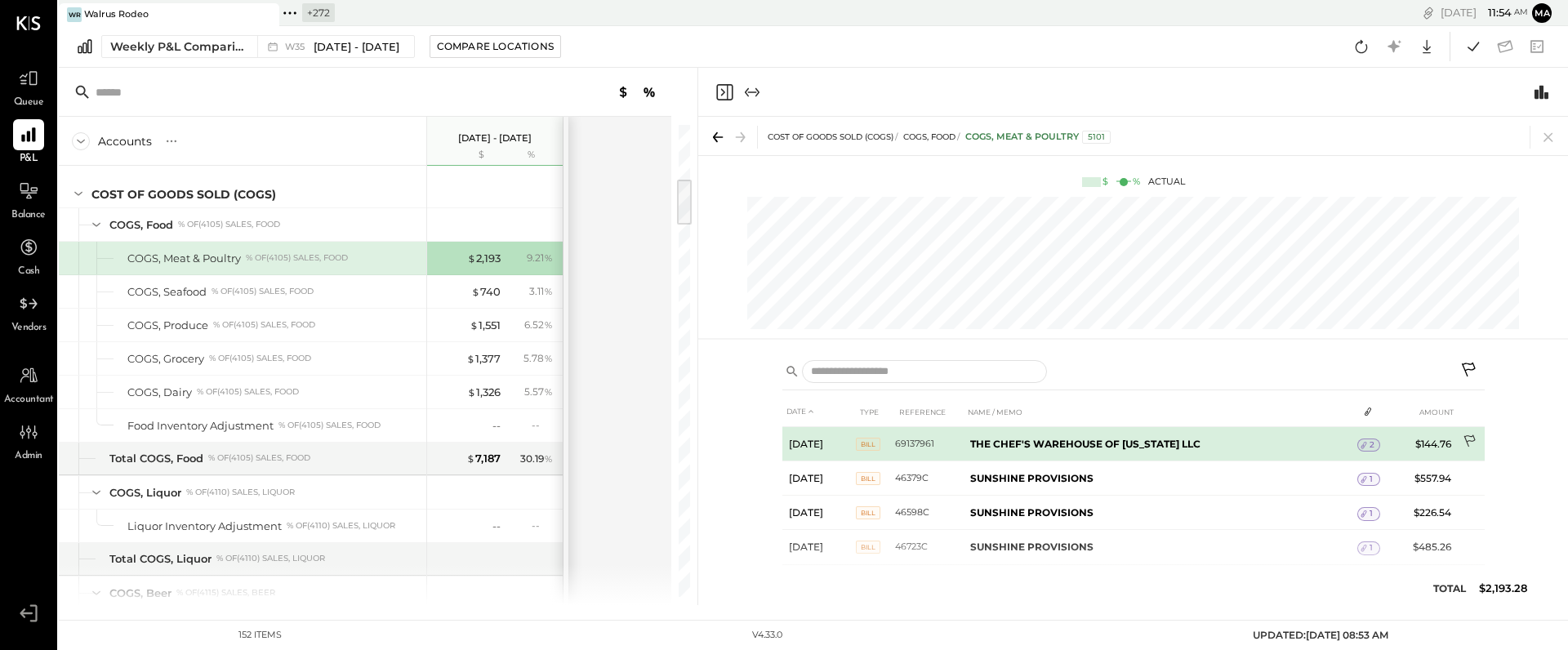
click at [1469, 438] on icon at bounding box center [1471, 443] width 16 height 16
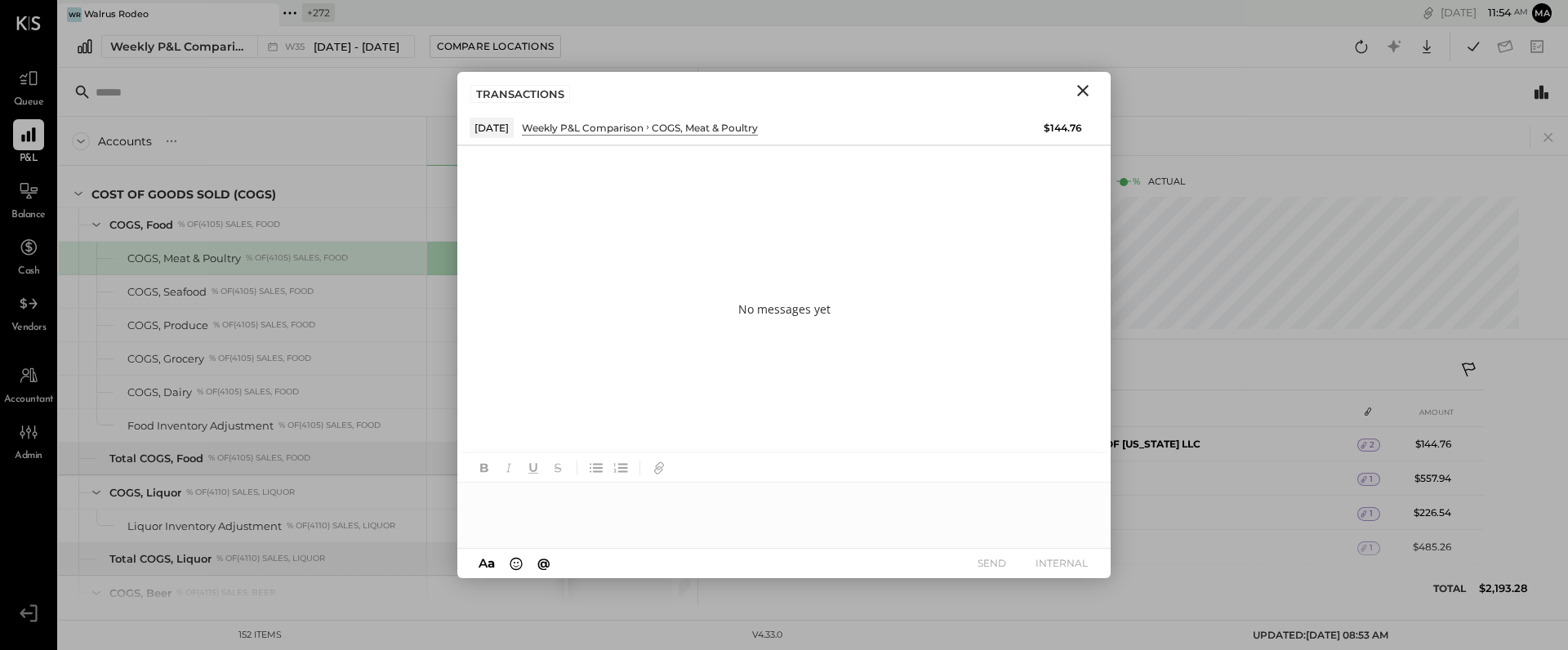
click at [730, 497] on div at bounding box center [784, 515] width 654 height 65
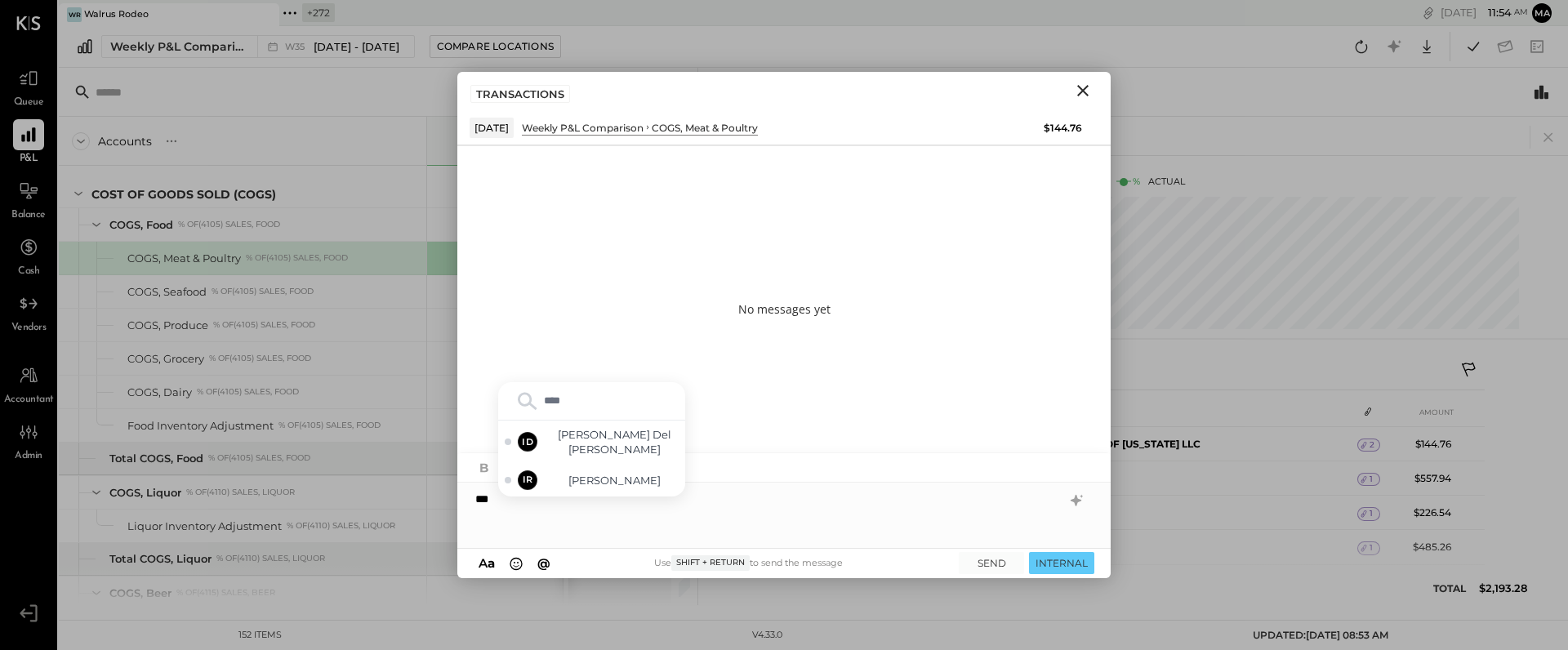
type input "*****"
click at [1081, 87] on icon "Close" at bounding box center [1083, 91] width 20 height 20
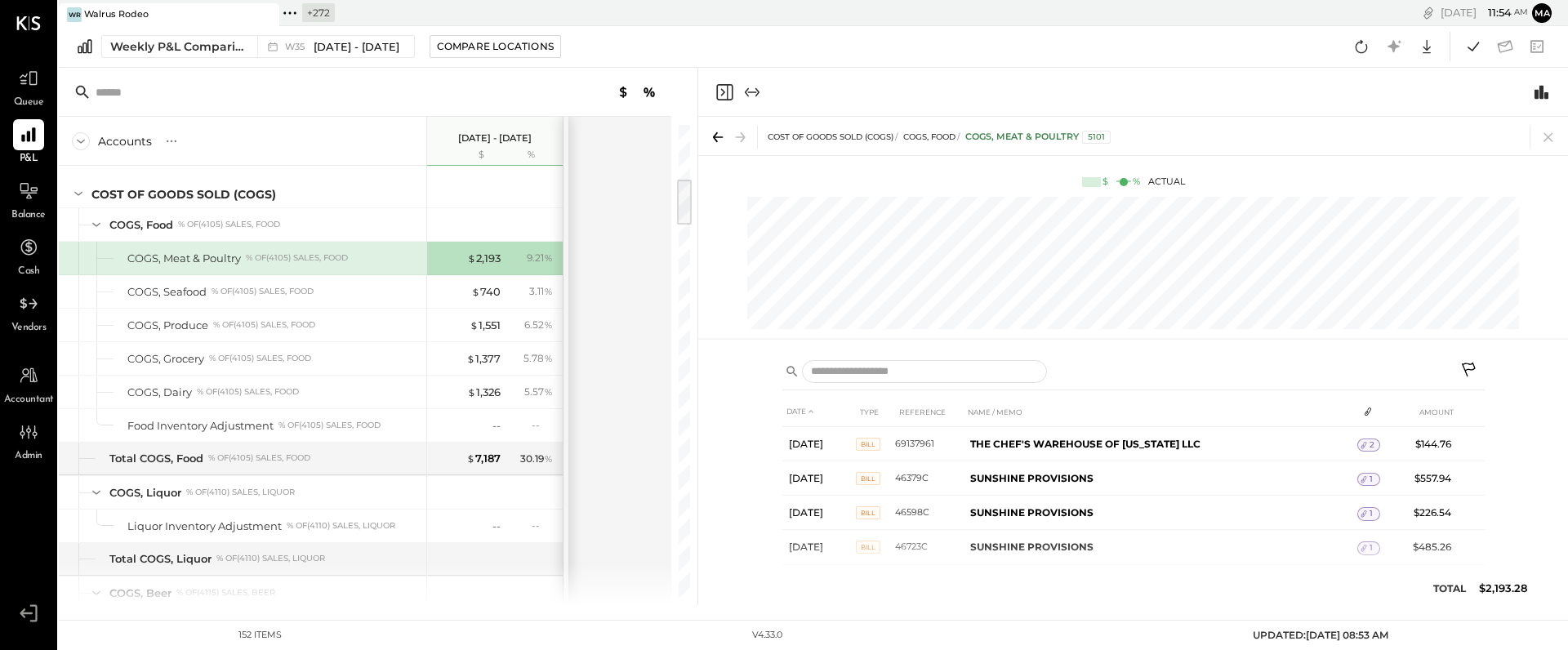
scroll to position [86, 0]
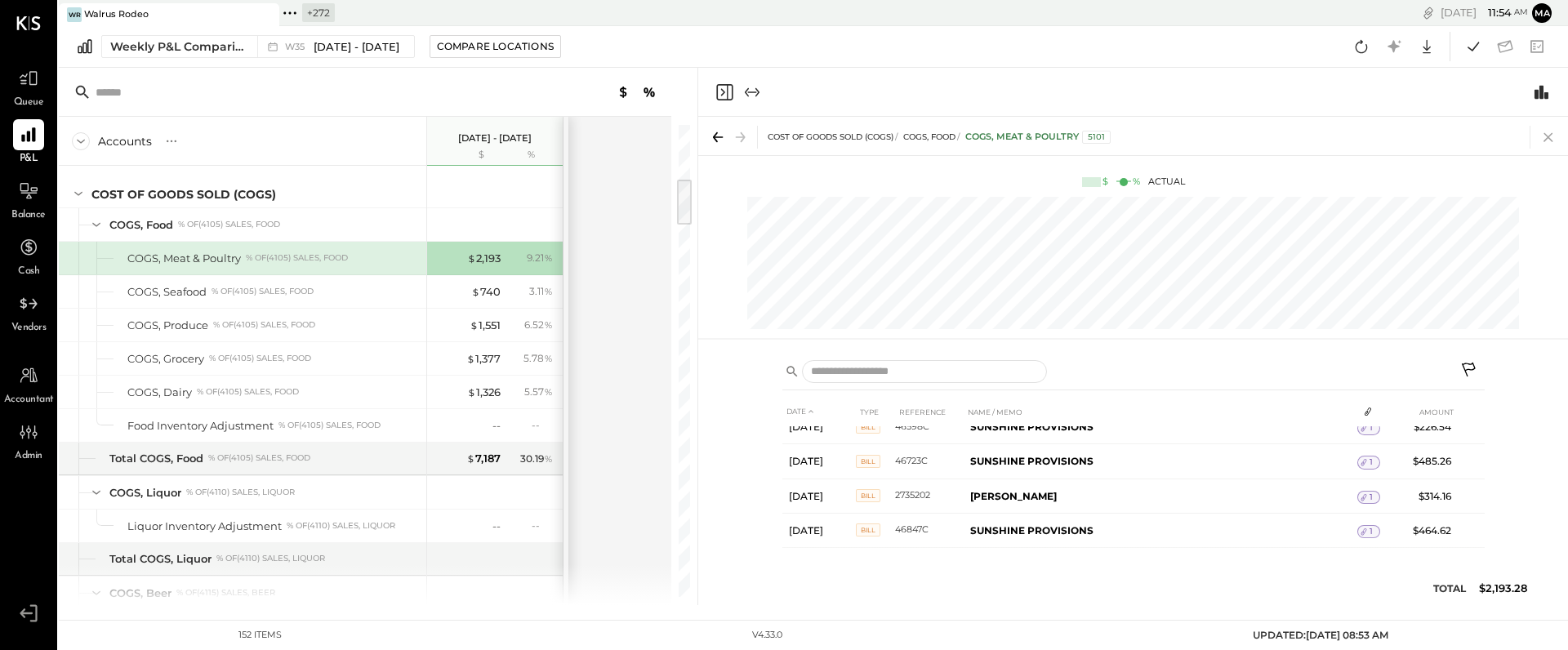
click at [1544, 131] on icon at bounding box center [1548, 137] width 23 height 23
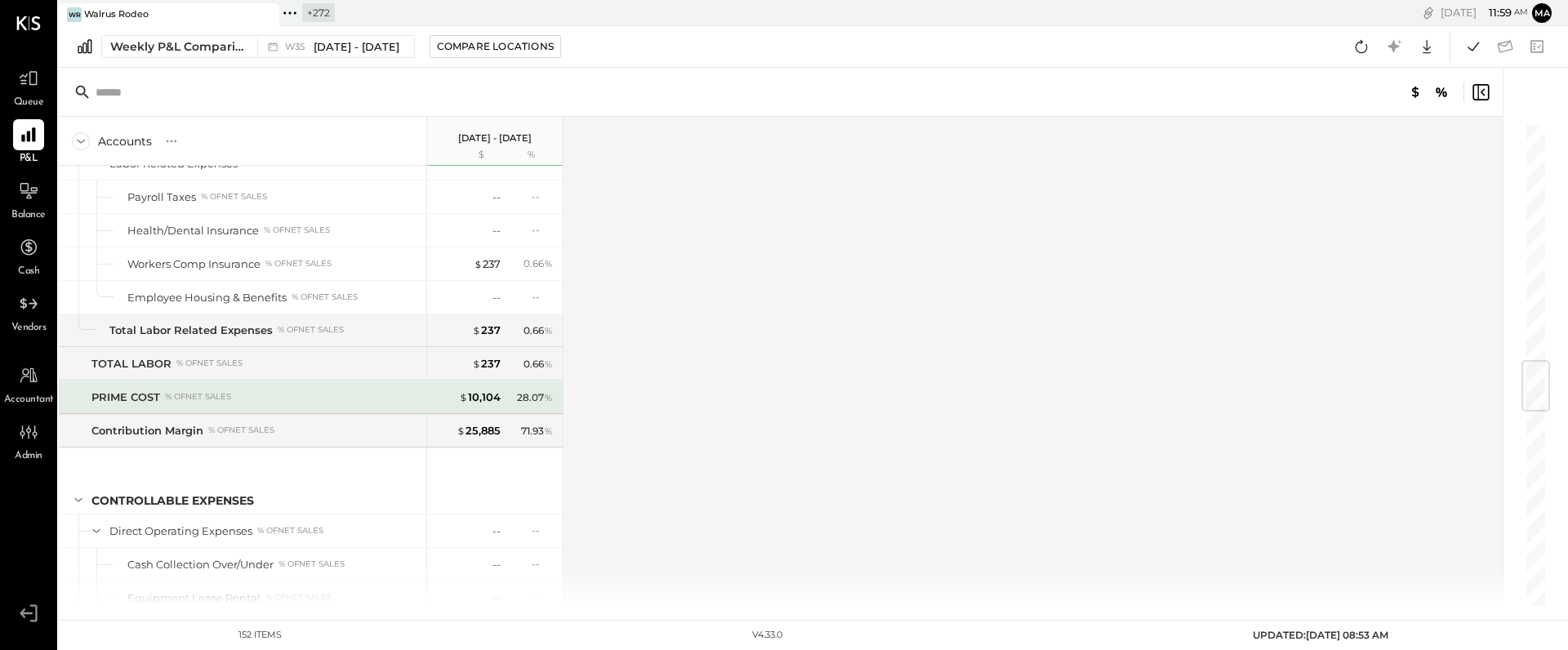
scroll to position [2023, 0]
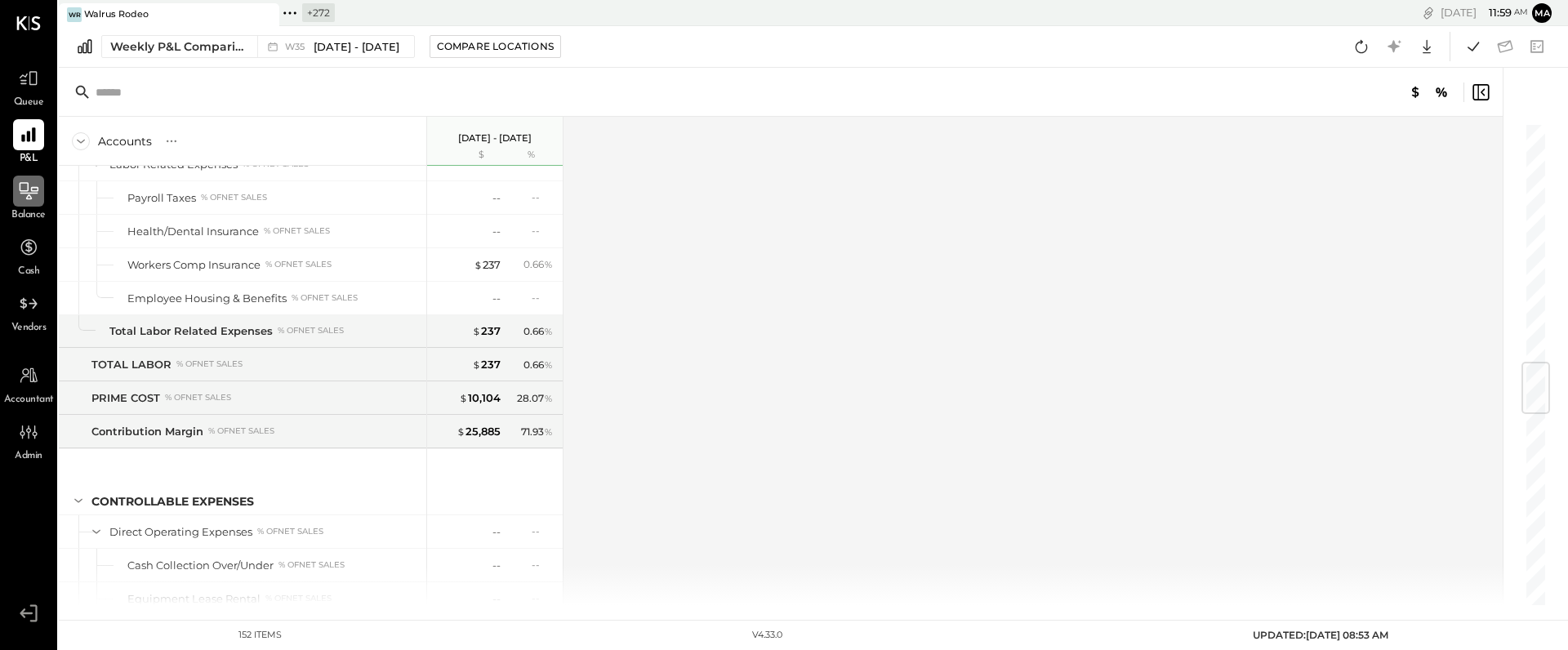
click at [26, 189] on icon at bounding box center [29, 191] width 21 height 21
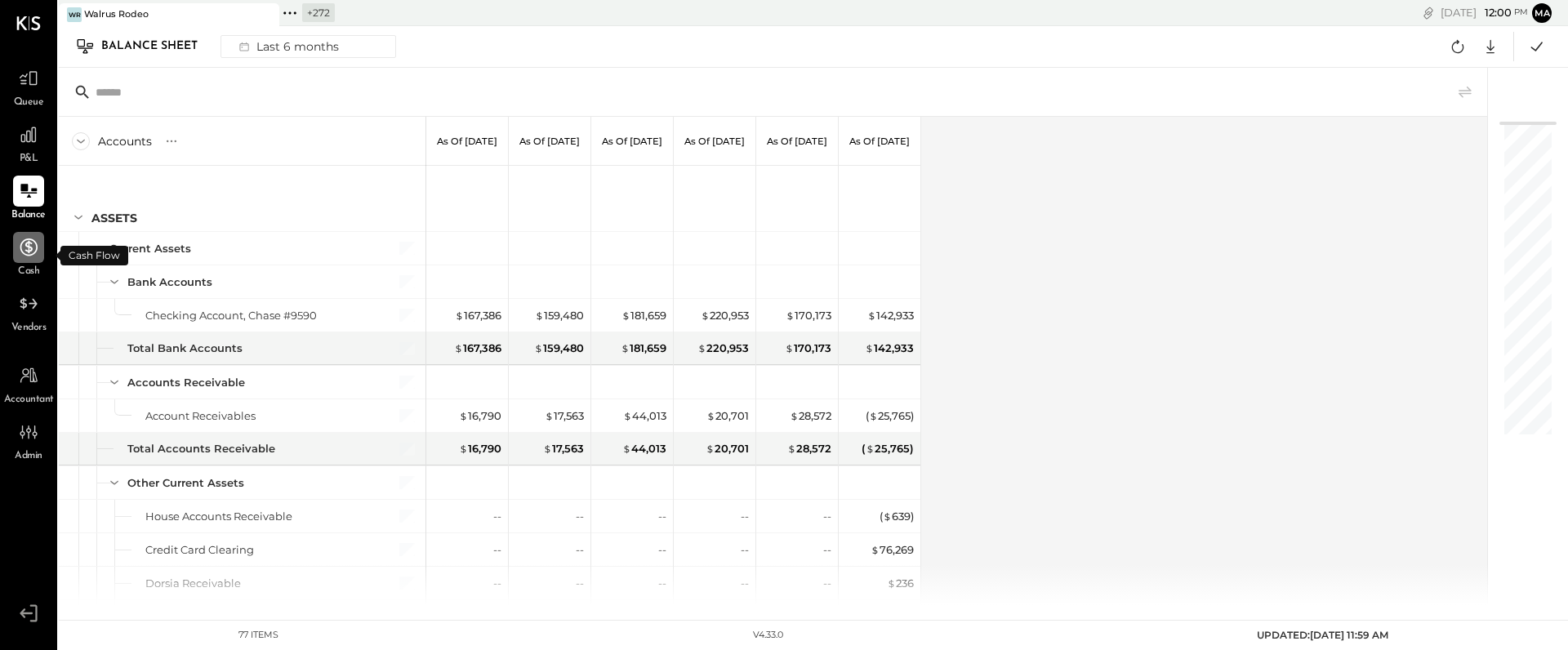
click at [32, 247] on icon at bounding box center [29, 247] width 17 height 17
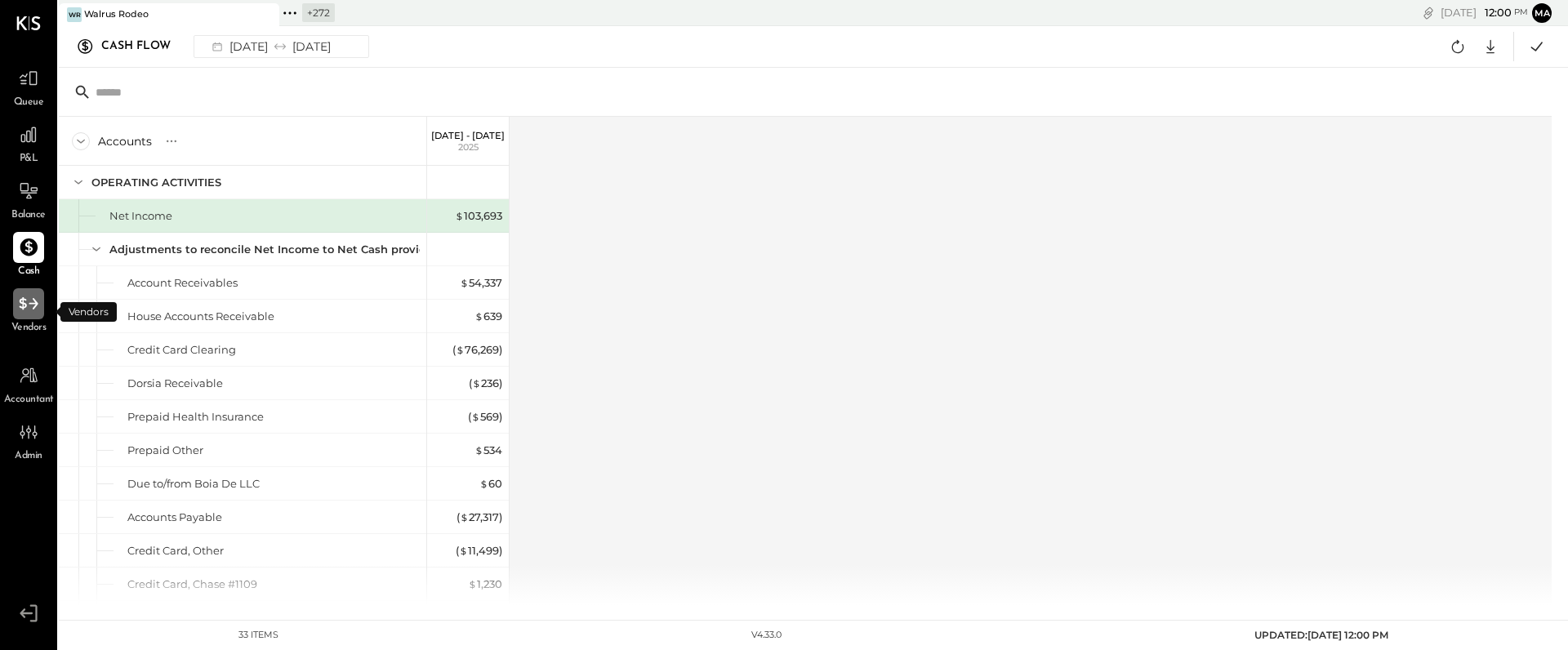
click at [28, 305] on icon at bounding box center [29, 304] width 21 height 21
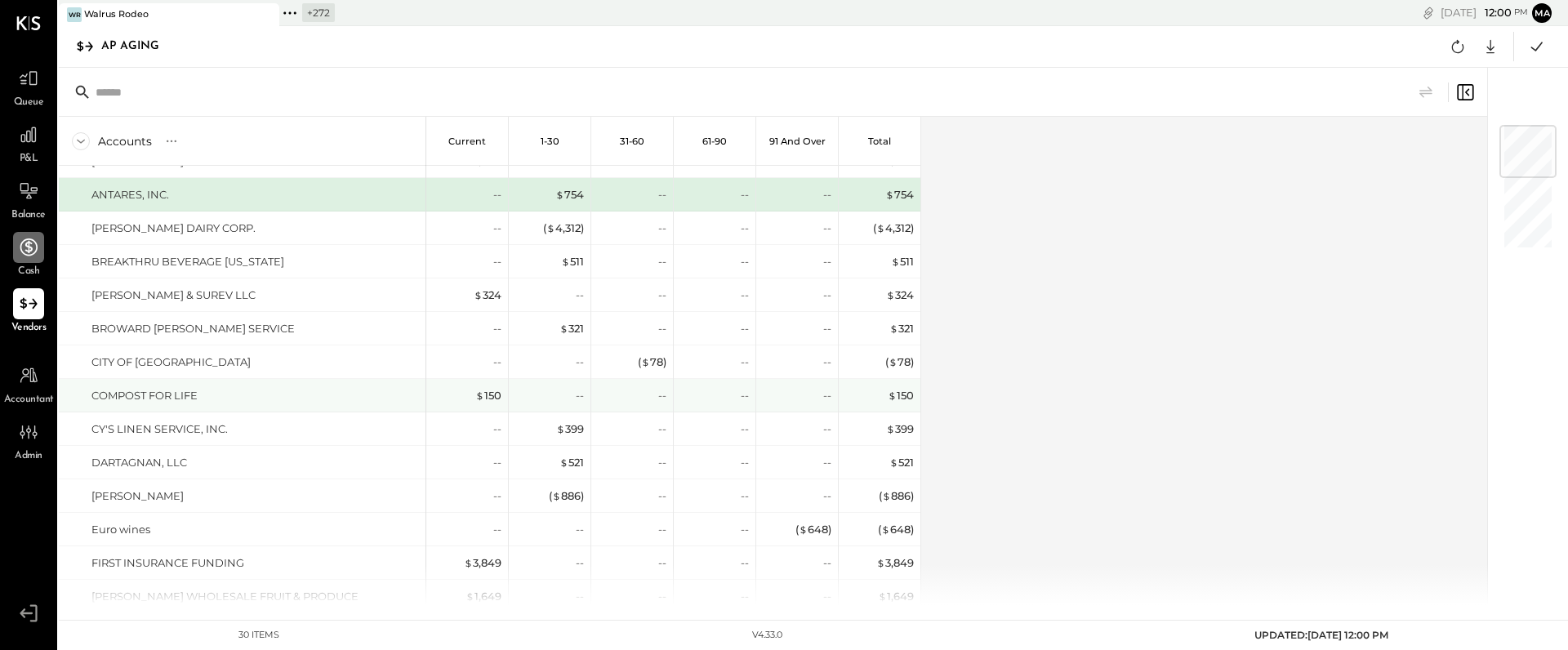
scroll to position [24, 0]
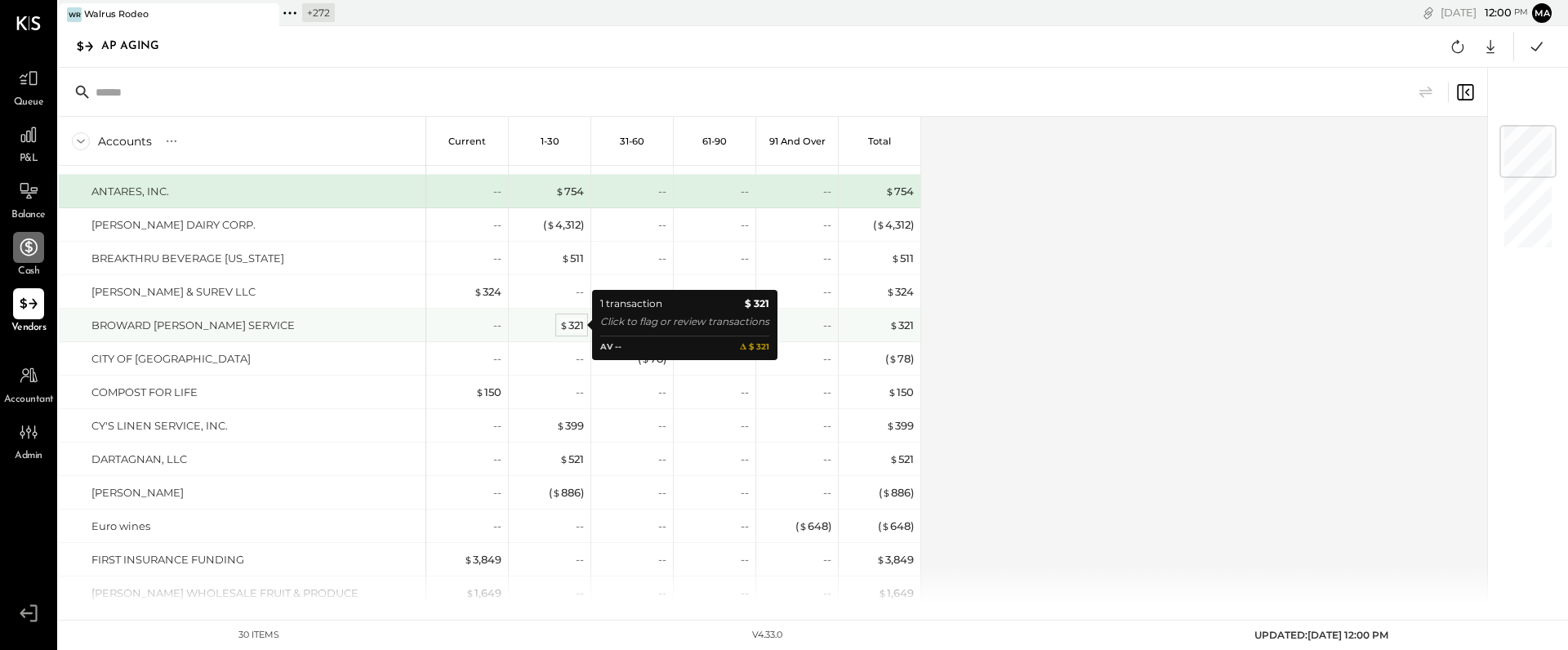
click at [573, 322] on div "$ 321" at bounding box center [572, 325] width 25 height 16
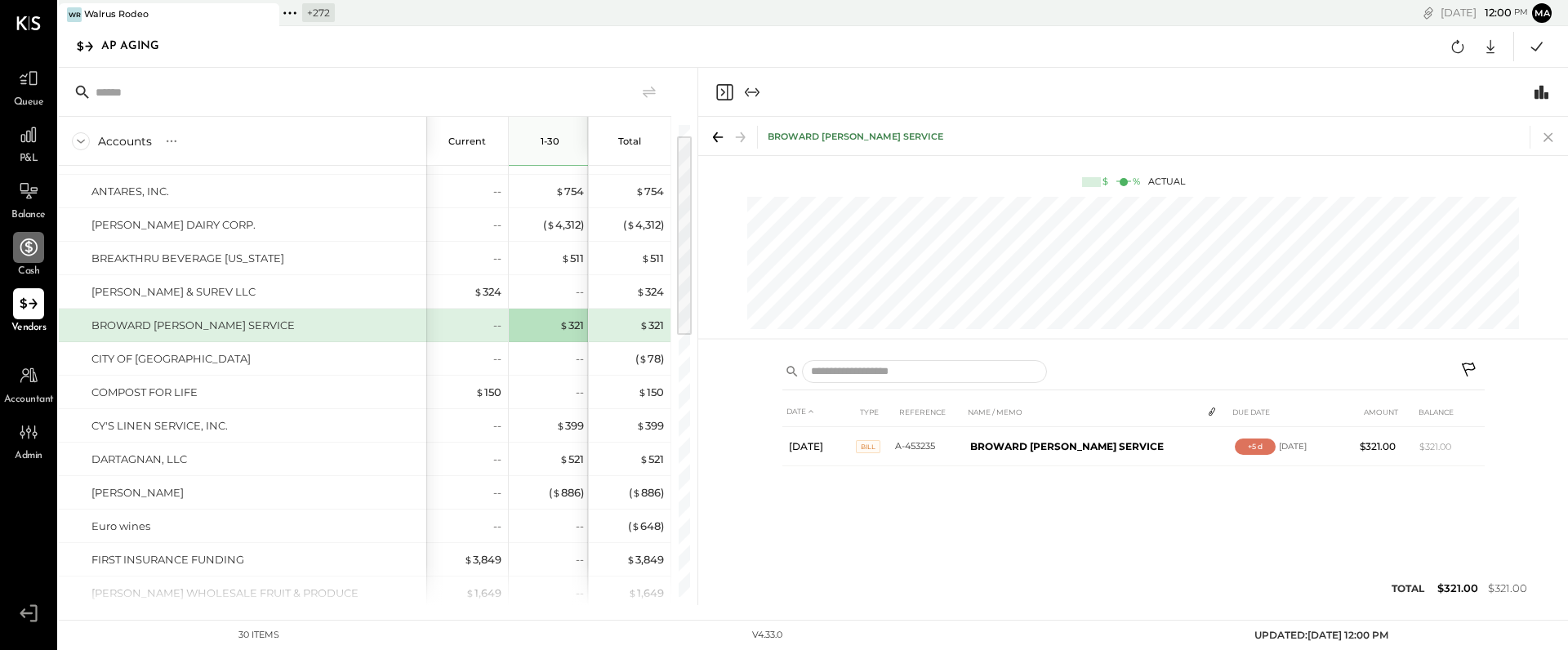
click at [1548, 135] on icon at bounding box center [1548, 137] width 23 height 23
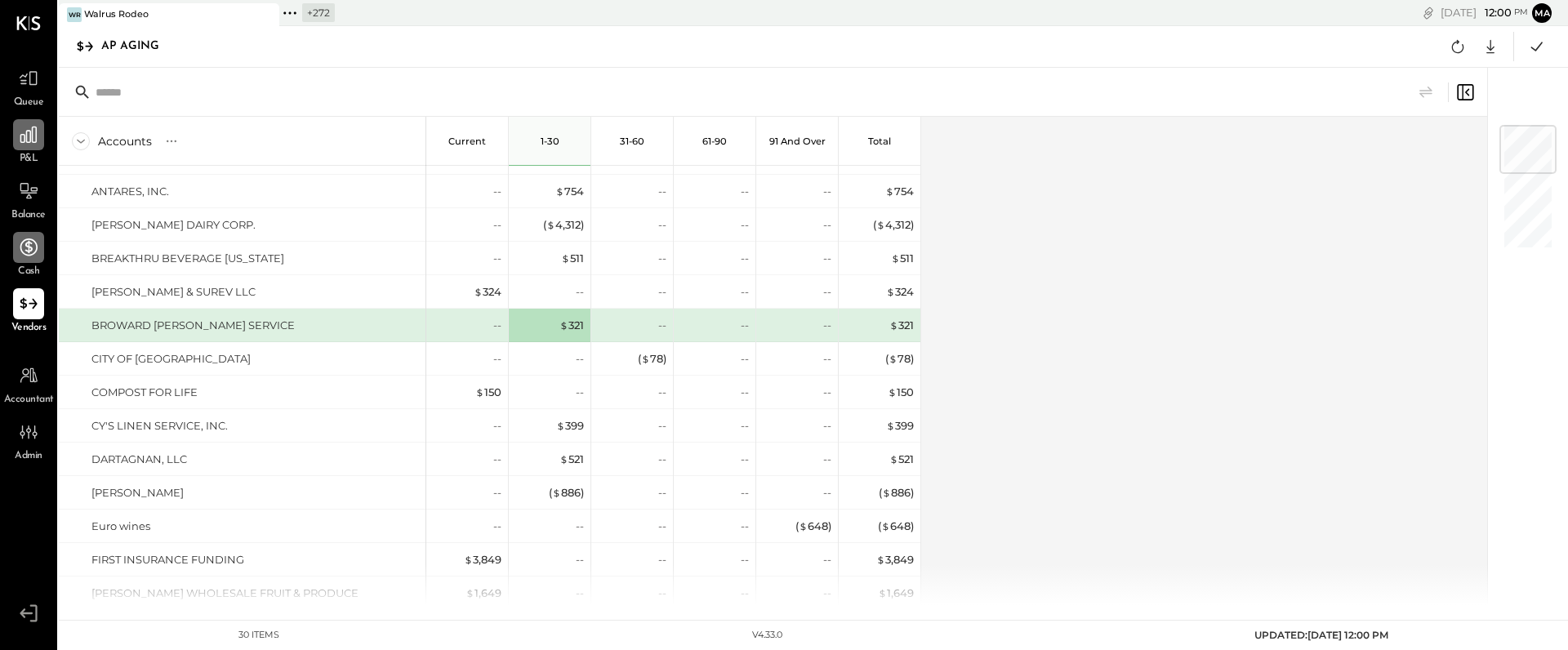
click at [28, 140] on icon at bounding box center [29, 135] width 21 height 21
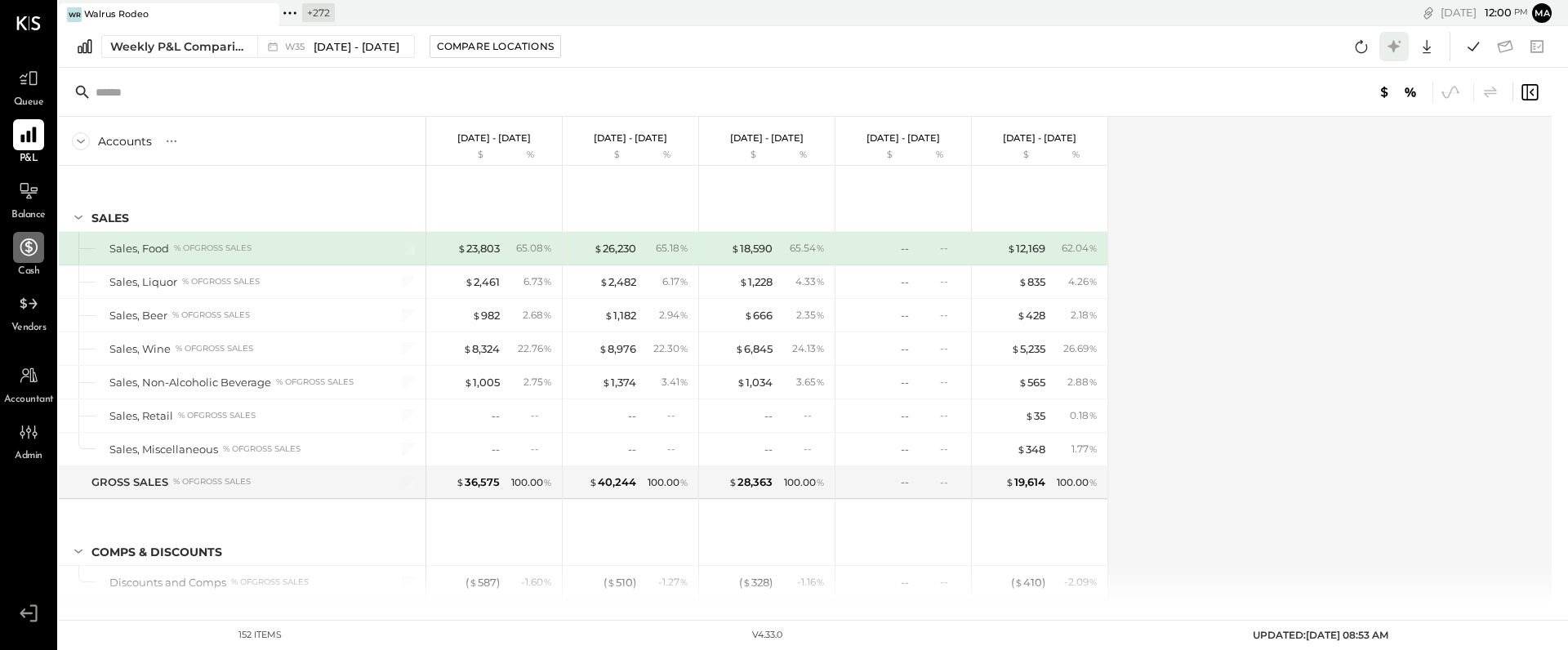
click at [1396, 46] on icon at bounding box center [1393, 46] width 12 height 12
